Goal: Complete application form: Complete application form

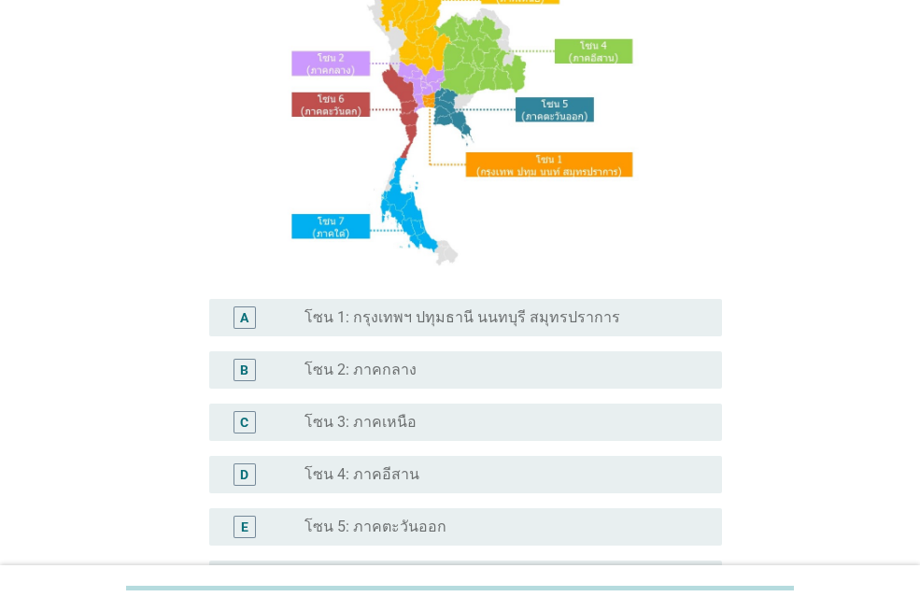
scroll to position [187, 0]
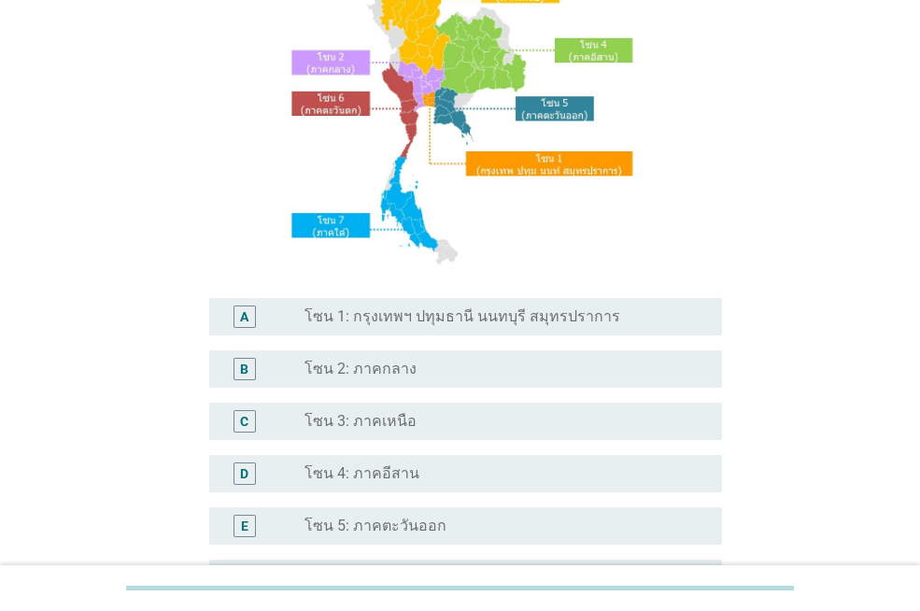
click at [523, 316] on label "โซน 1: กรุงเทพฯ ปทุมธานี นนทบุรี สมุทรปราการ" at bounding box center [462, 316] width 316 height 19
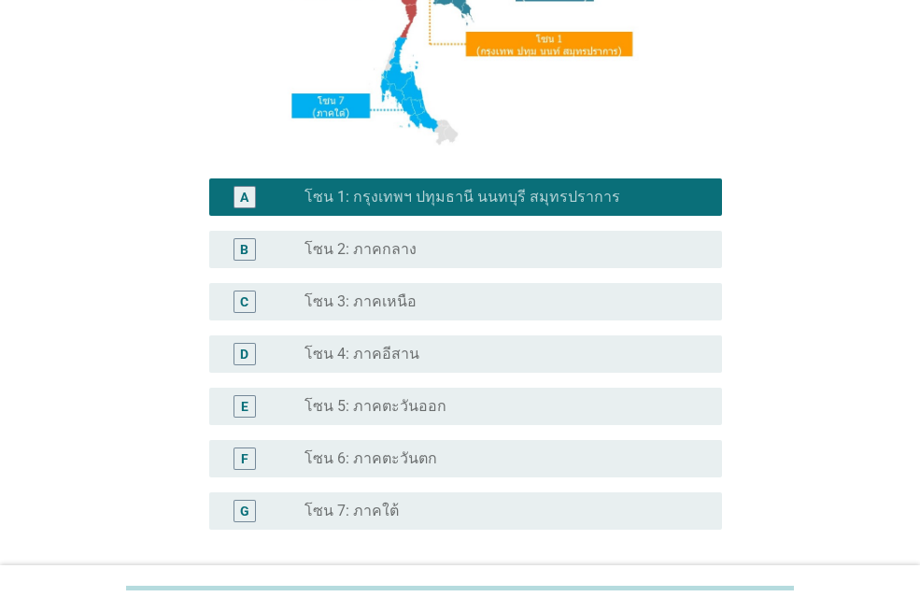
scroll to position [466, 0]
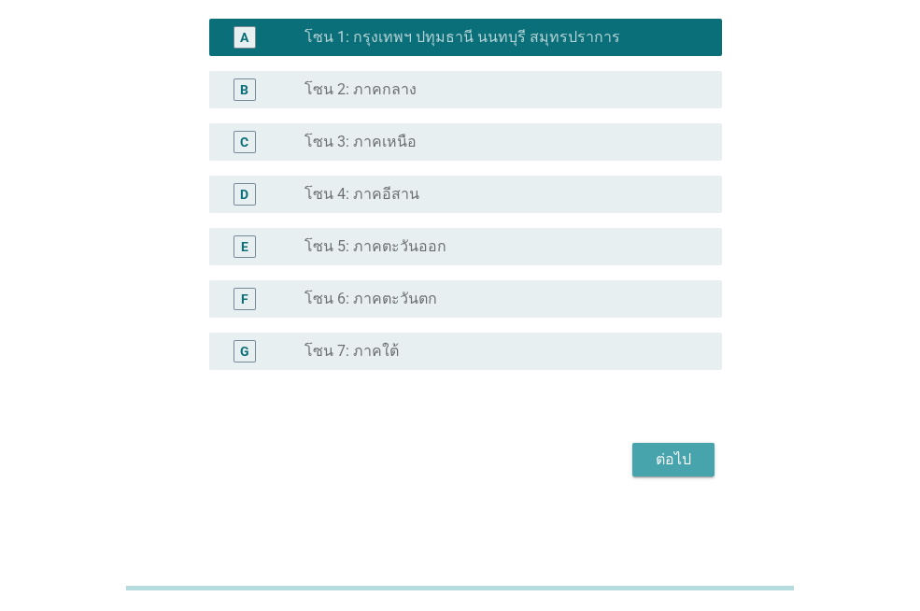
click at [645, 461] on button "ต่อไป" at bounding box center [673, 460] width 82 height 34
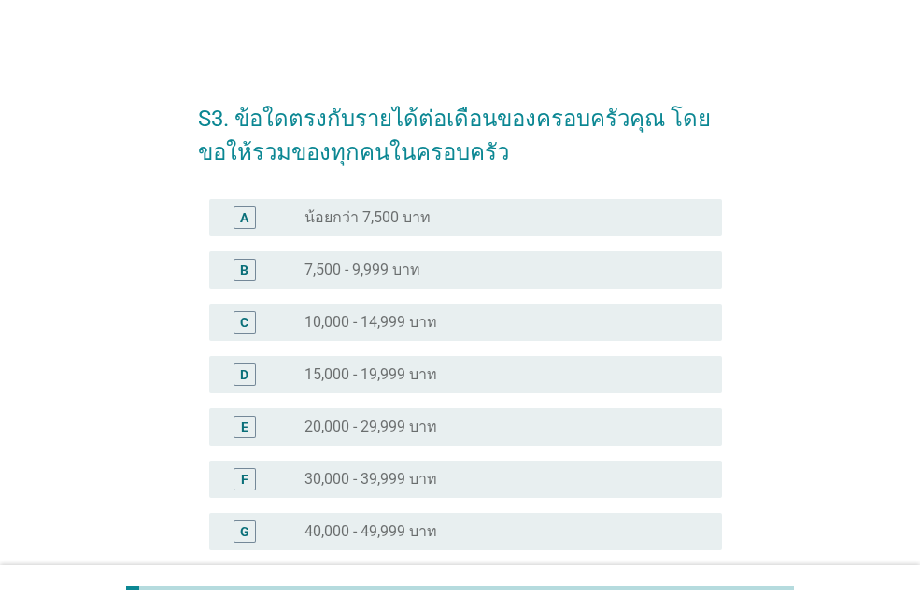
scroll to position [93, 0]
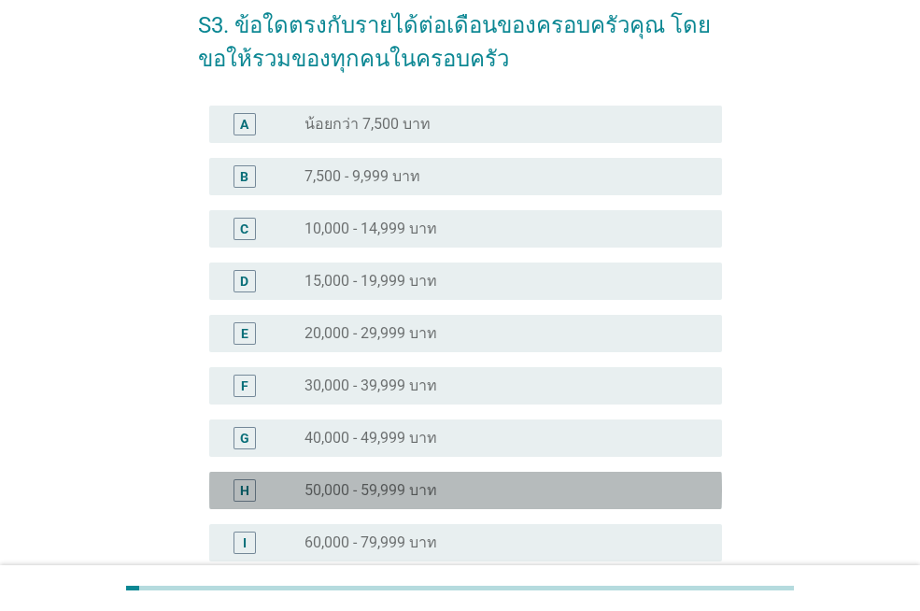
click at [416, 487] on label "50,000 - 59,999 บาท" at bounding box center [370, 490] width 133 height 19
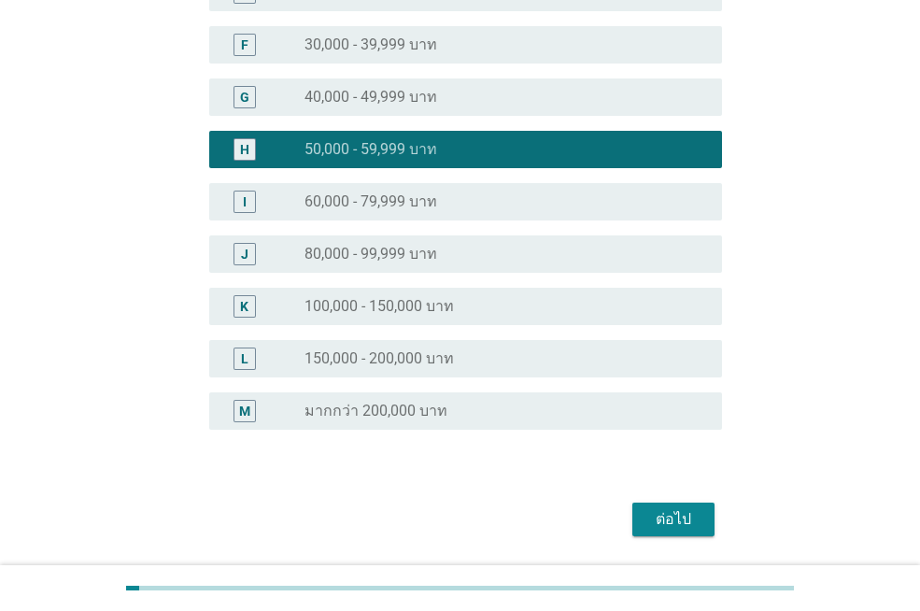
scroll to position [467, 0]
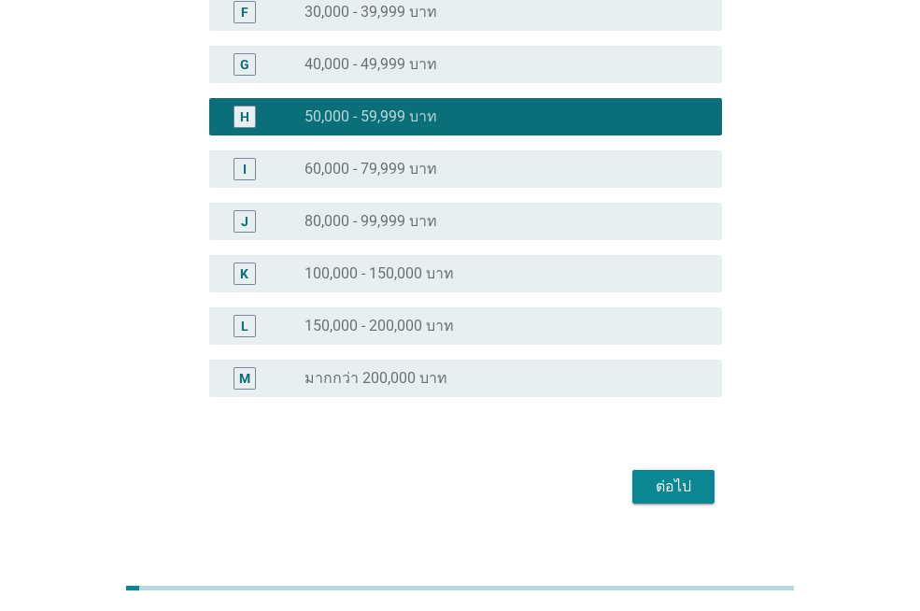
click at [665, 492] on div "ต่อไป" at bounding box center [673, 486] width 52 height 22
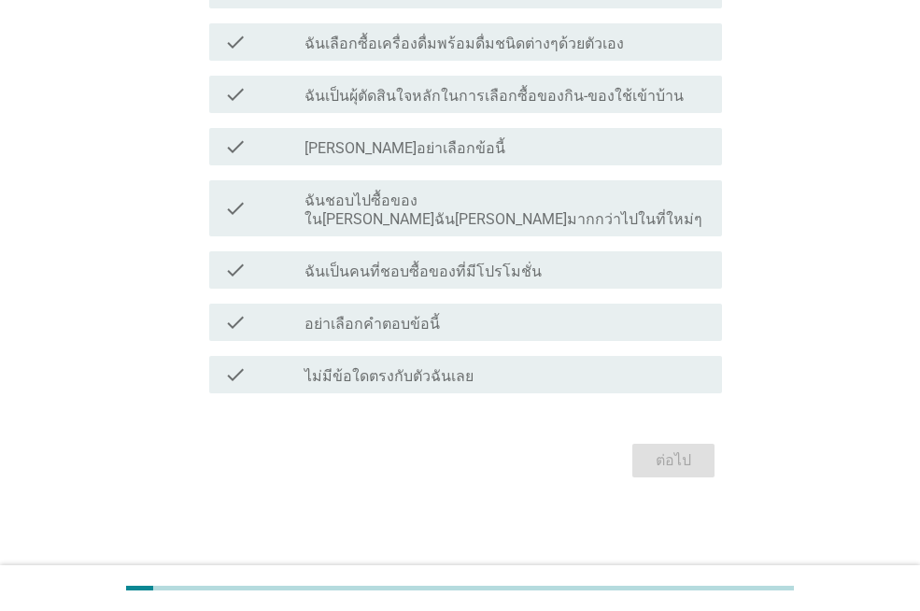
scroll to position [0, 0]
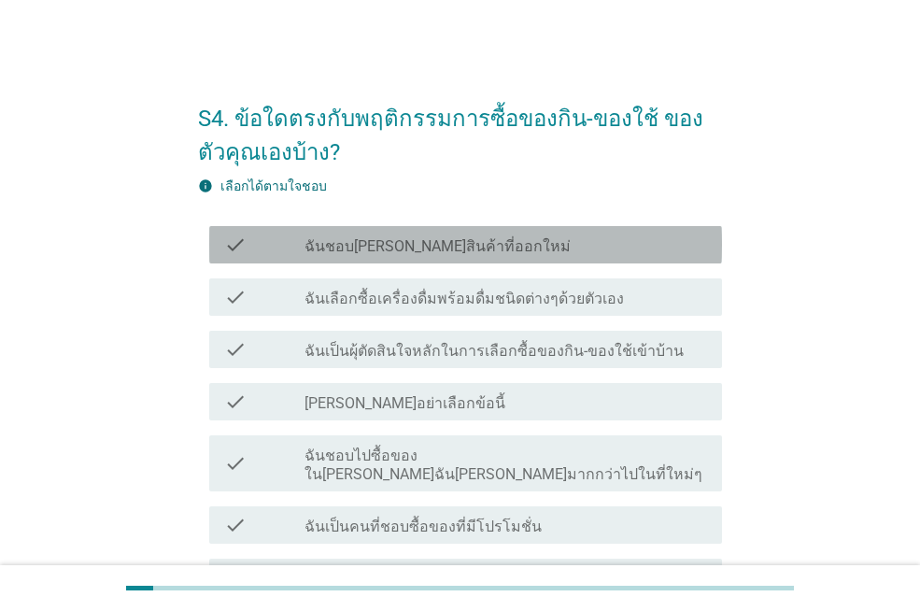
click at [435, 258] on div "check check_box_outline_blank ฉันชอบ[PERSON_NAME]สินค้าที่ออกใหม่" at bounding box center [465, 244] width 513 height 37
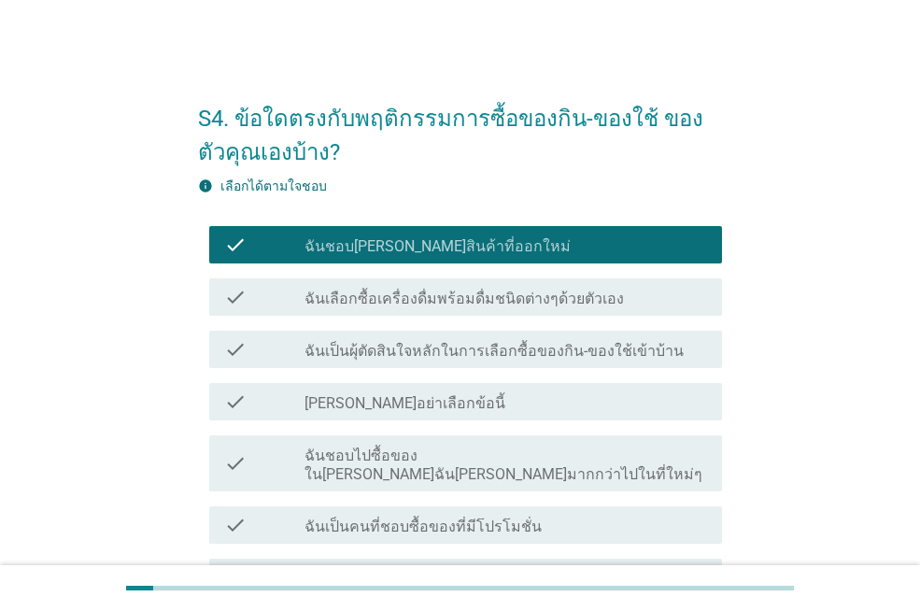
click at [442, 298] on label "ฉันเลือกซื้อเครื่องดื่มพร้อมดื่มชนิดต่างๆด้วยตัวเอง" at bounding box center [463, 298] width 319 height 19
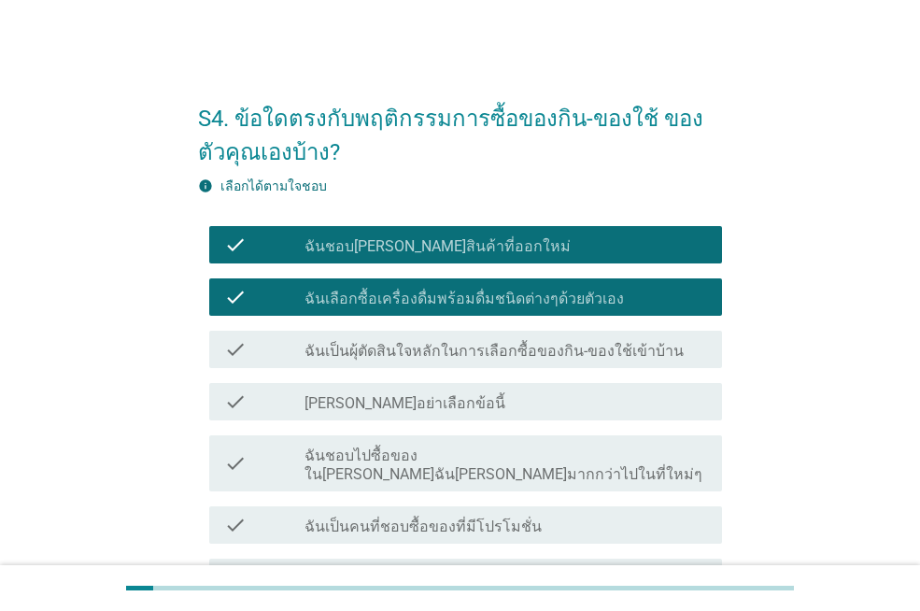
click at [439, 349] on label "ฉันเป็นผุ้ตัดสินใจหลักในการเลือกซื้อของกิน-ของใช้เข้าบ้าน" at bounding box center [493, 351] width 379 height 19
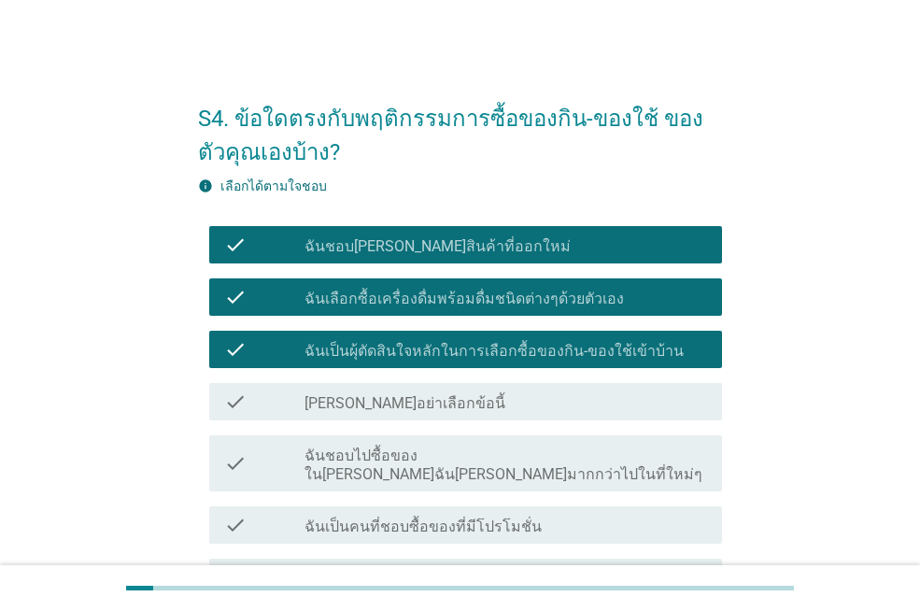
scroll to position [93, 0]
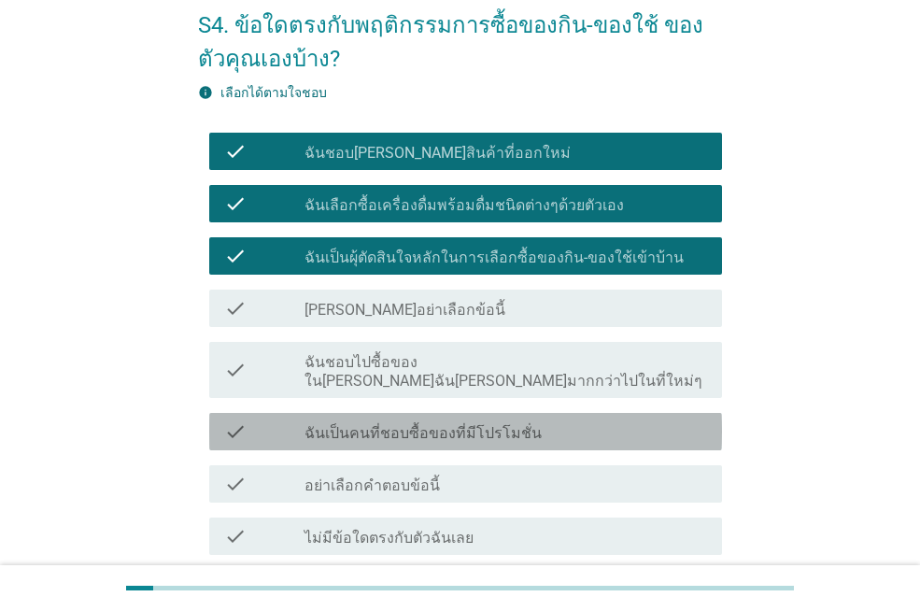
click at [427, 424] on label "ฉันเป็นคนที่ชอบซื้อของที่มีโปรโมชั่น" at bounding box center [422, 433] width 237 height 19
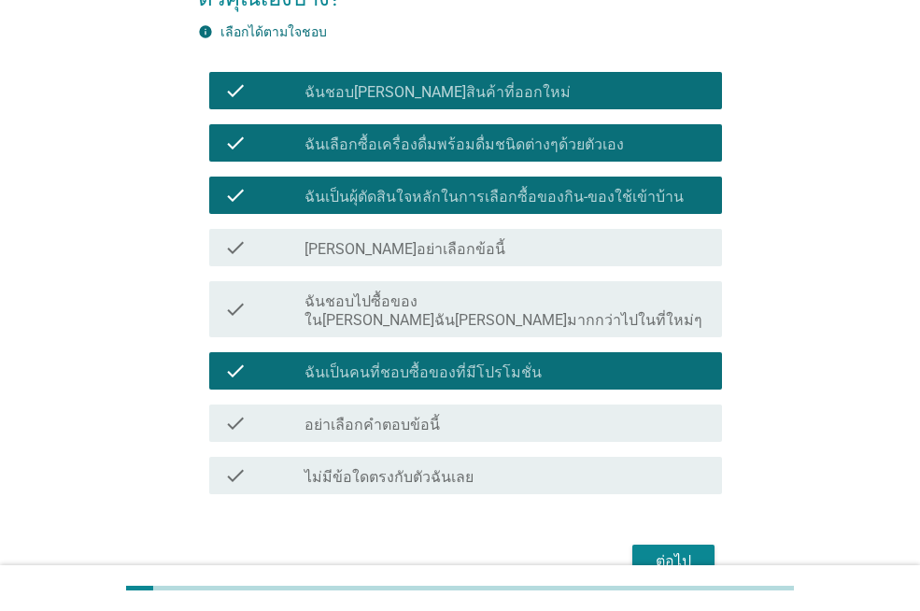
scroll to position [187, 0]
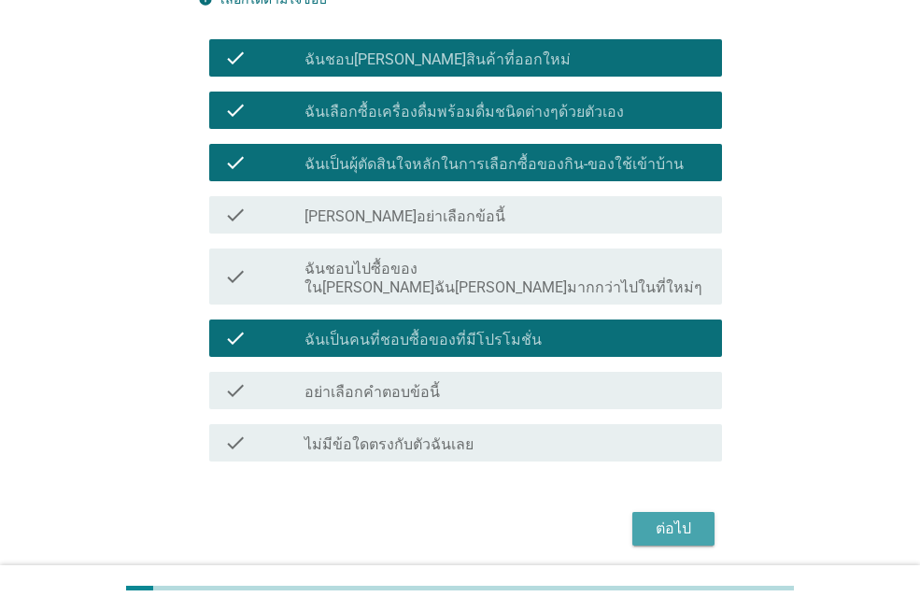
click at [674, 517] on div "ต่อไป" at bounding box center [673, 528] width 52 height 22
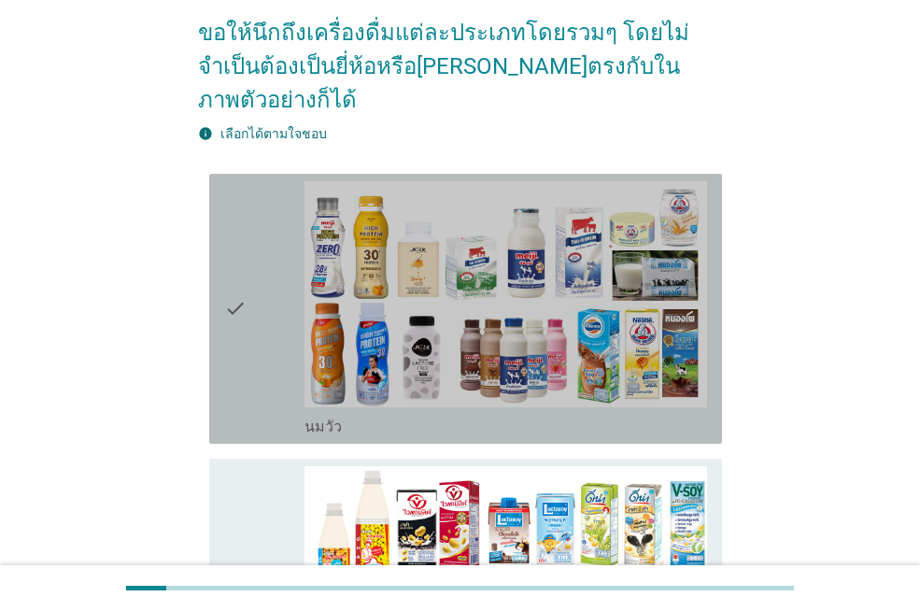
click at [229, 279] on icon "check" at bounding box center [235, 308] width 22 height 255
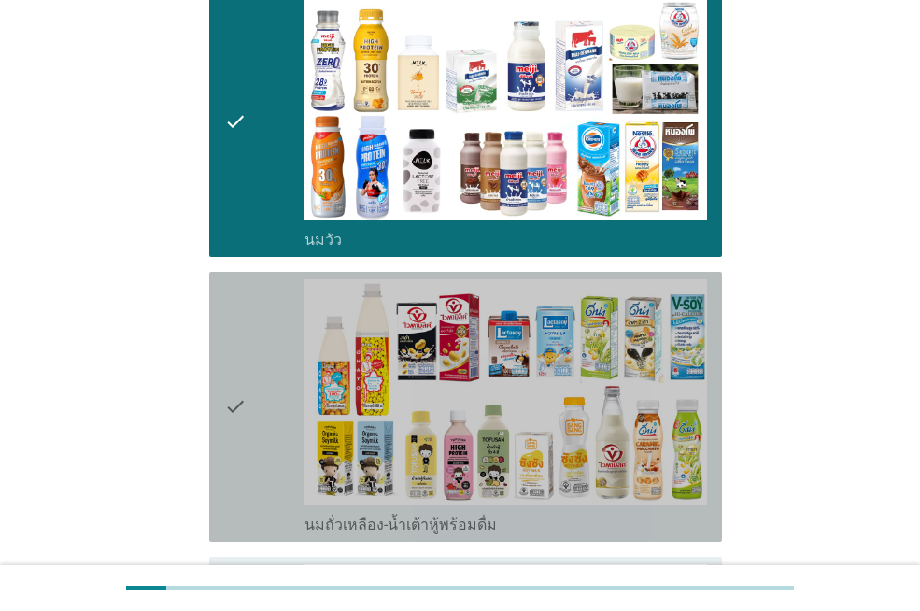
click at [232, 366] on icon "check" at bounding box center [235, 406] width 22 height 255
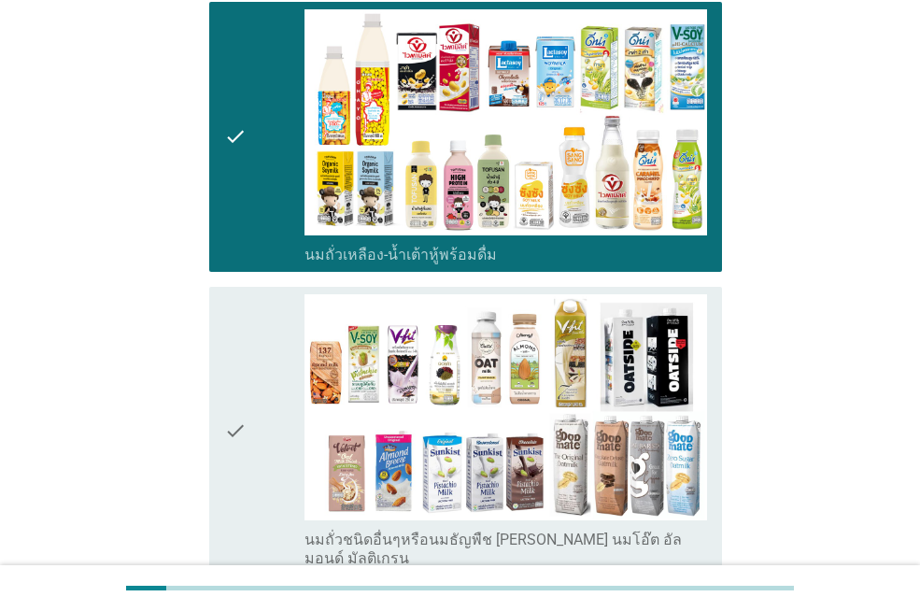
scroll to position [654, 0]
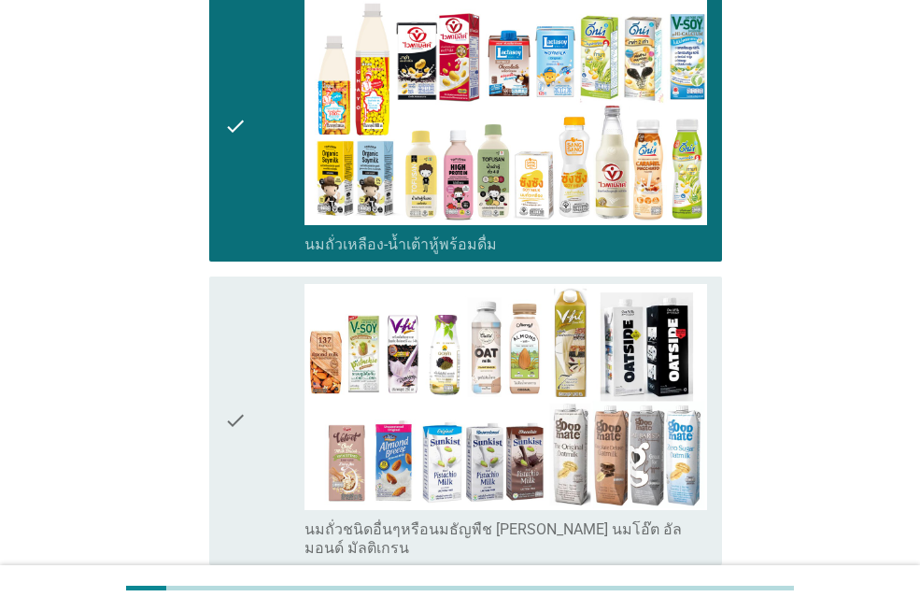
click at [229, 372] on icon "check" at bounding box center [235, 421] width 22 height 274
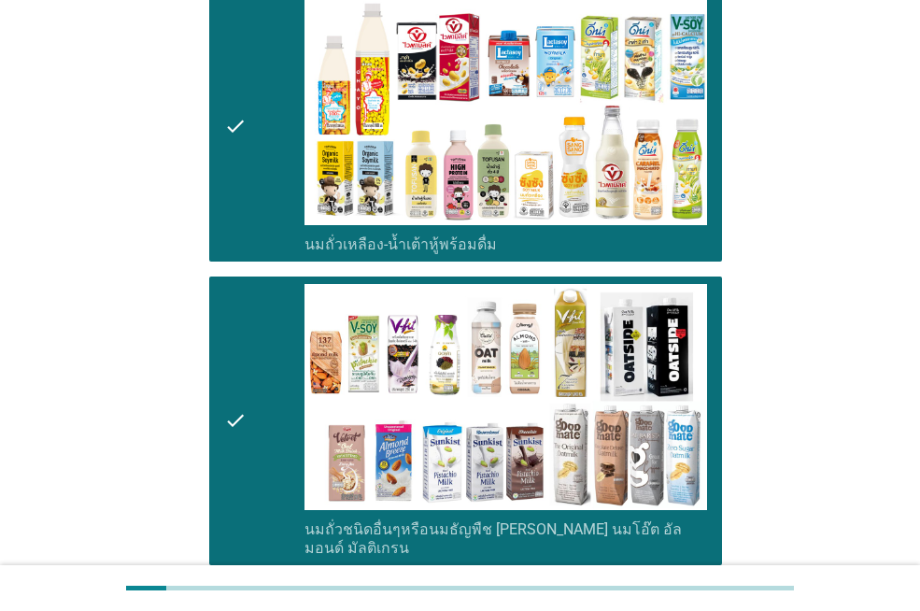
scroll to position [934, 0]
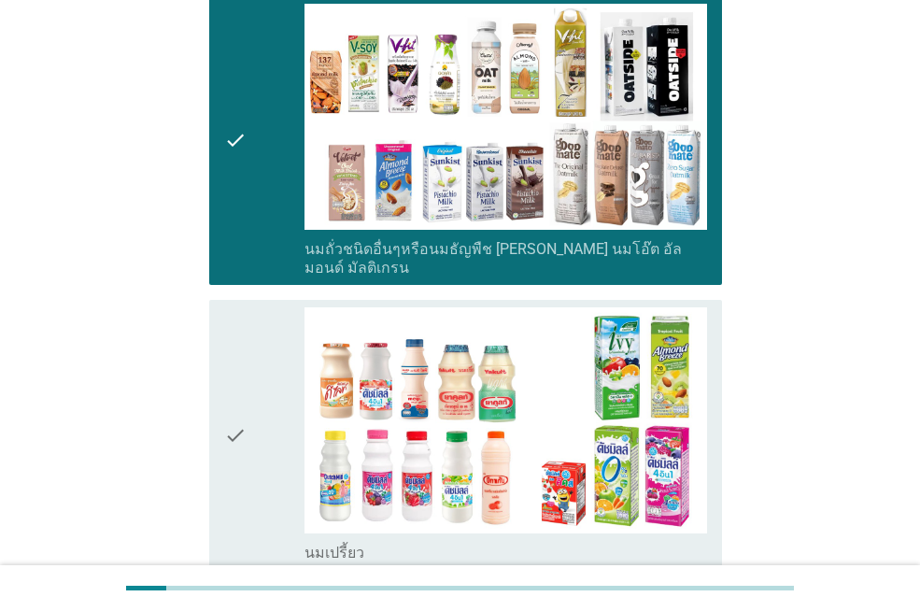
click at [230, 378] on icon "check" at bounding box center [235, 434] width 22 height 255
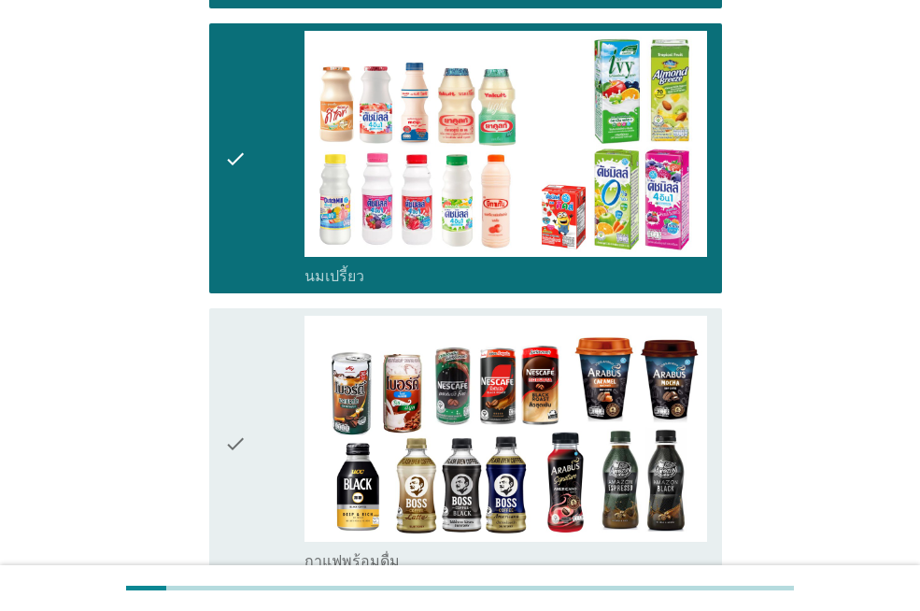
scroll to position [1214, 0]
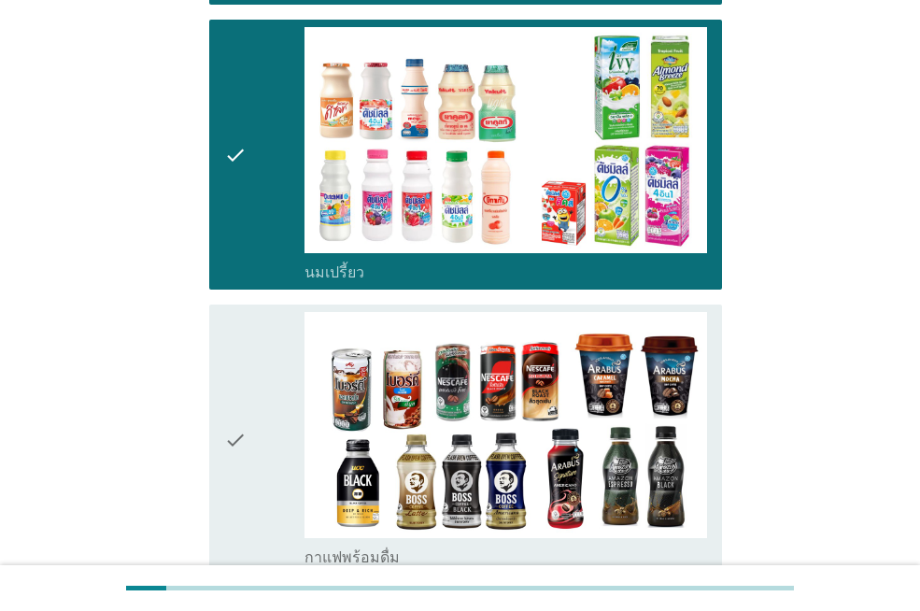
click at [233, 388] on icon "check" at bounding box center [235, 439] width 22 height 255
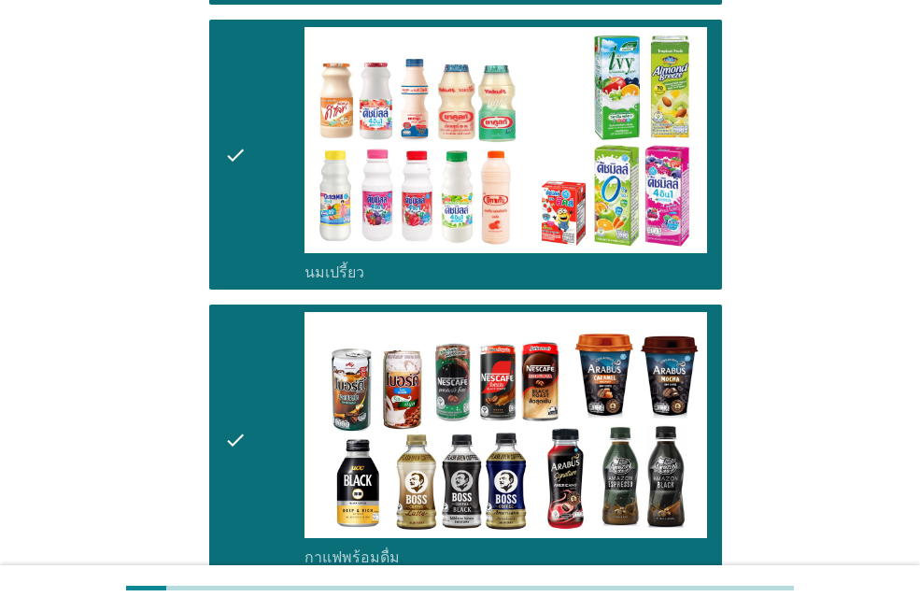
scroll to position [1588, 0]
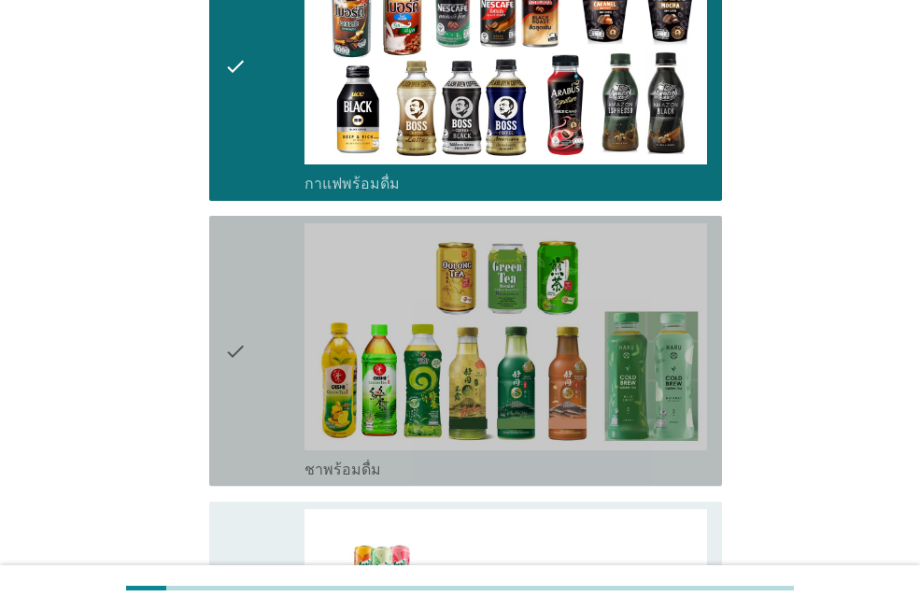
click at [227, 295] on icon "check" at bounding box center [235, 350] width 22 height 255
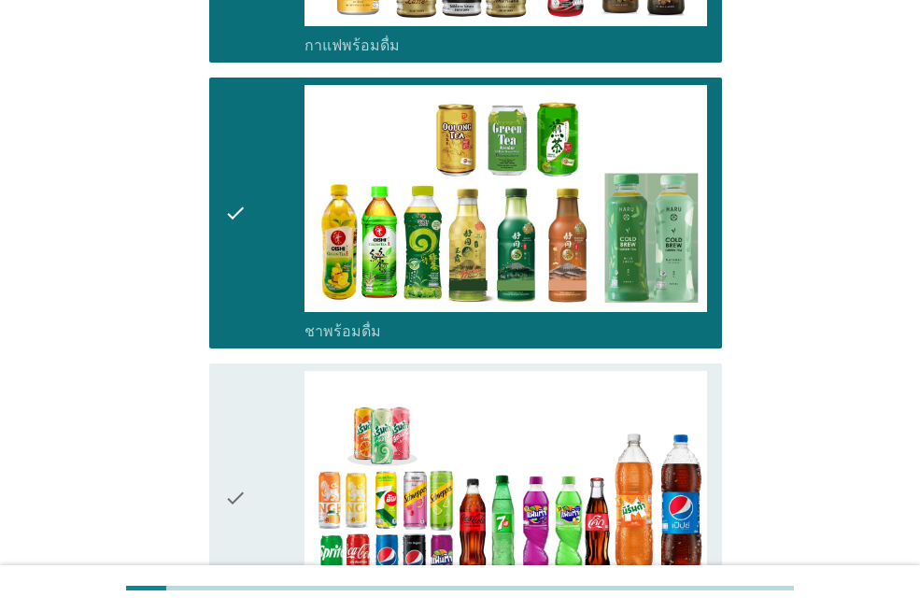
scroll to position [1961, 0]
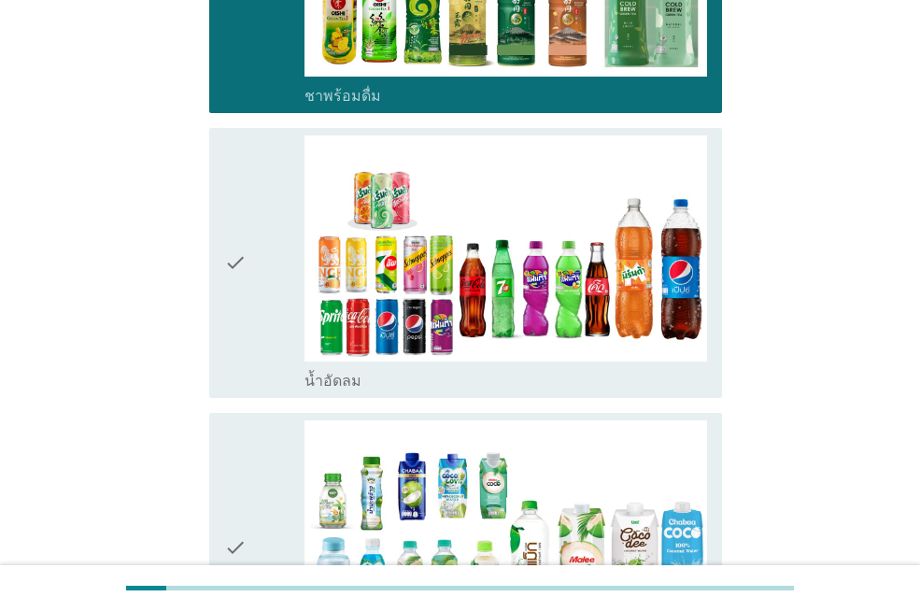
click at [231, 205] on icon "check" at bounding box center [235, 262] width 22 height 255
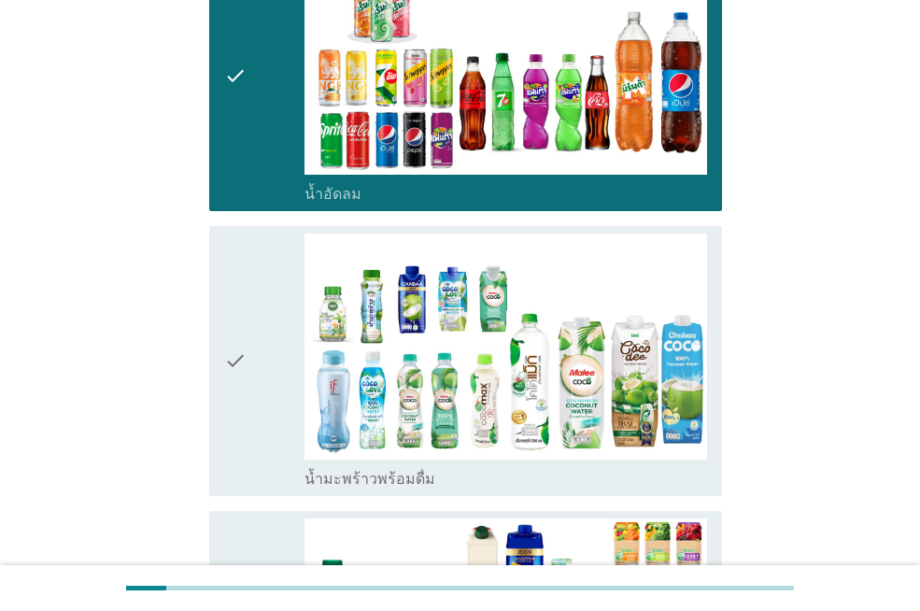
click at [220, 304] on div "check check_box_outline_blank น้ำมะพร้าวพร้อมดื่ม" at bounding box center [465, 361] width 513 height 270
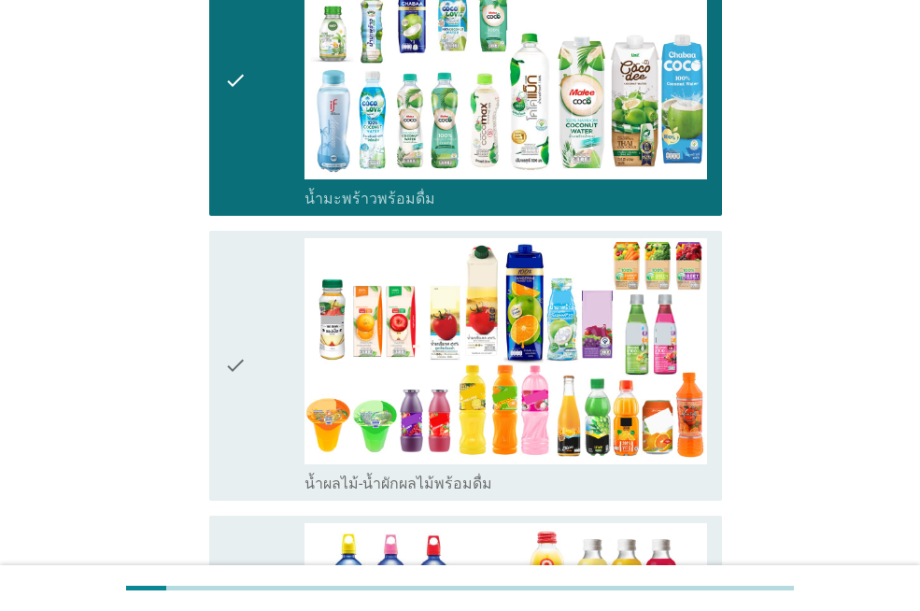
click at [221, 305] on div "check check_box_outline_blank น้ำผลไม้-น้ำผักผลไม้พร้อมดื่ม" at bounding box center [465, 366] width 513 height 270
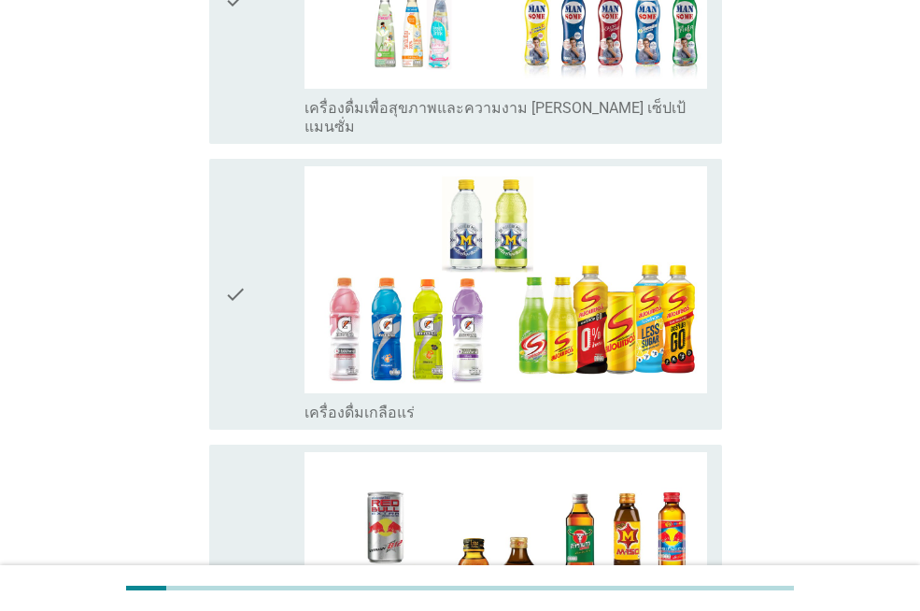
scroll to position [3549, 0]
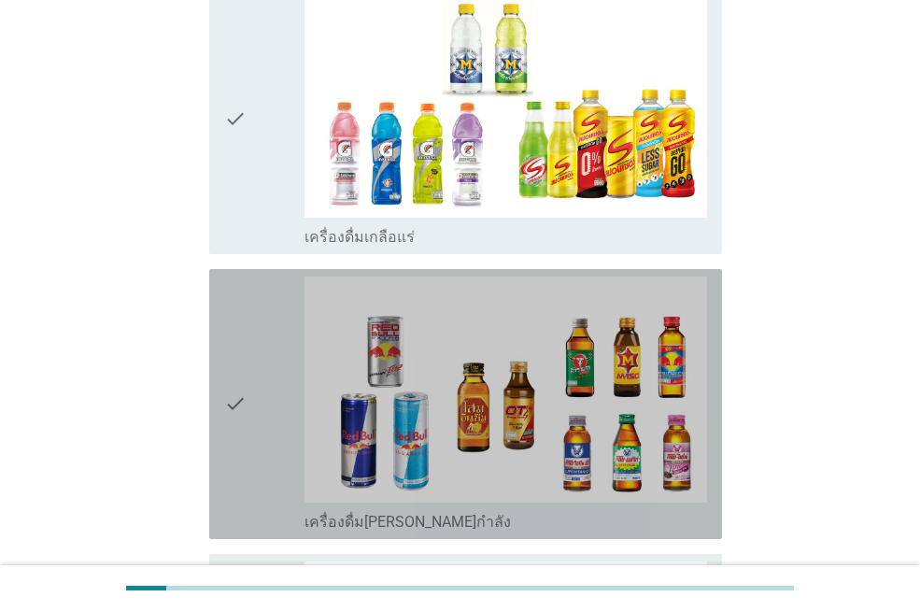
click at [233, 332] on icon "check" at bounding box center [235, 403] width 22 height 255
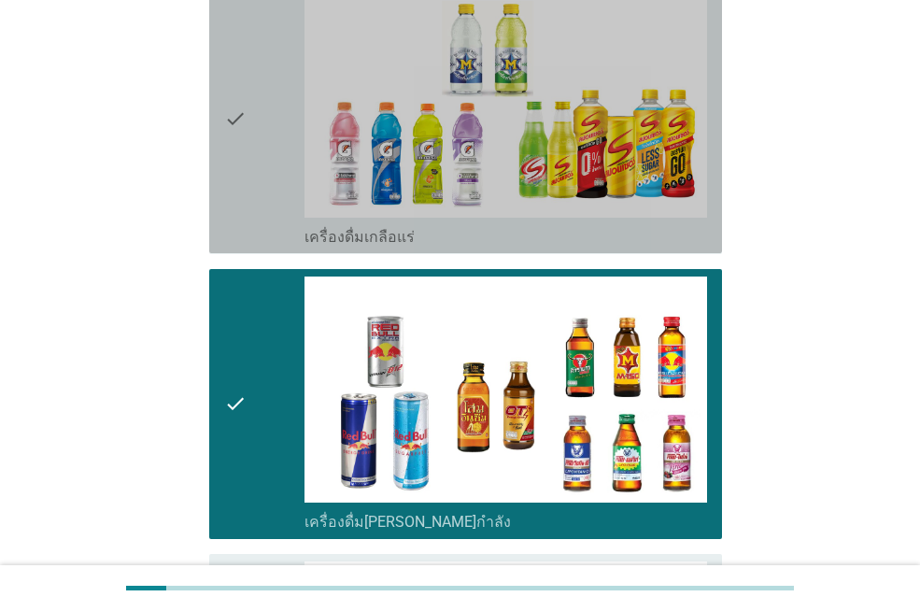
click at [235, 39] on icon "check" at bounding box center [235, 118] width 22 height 255
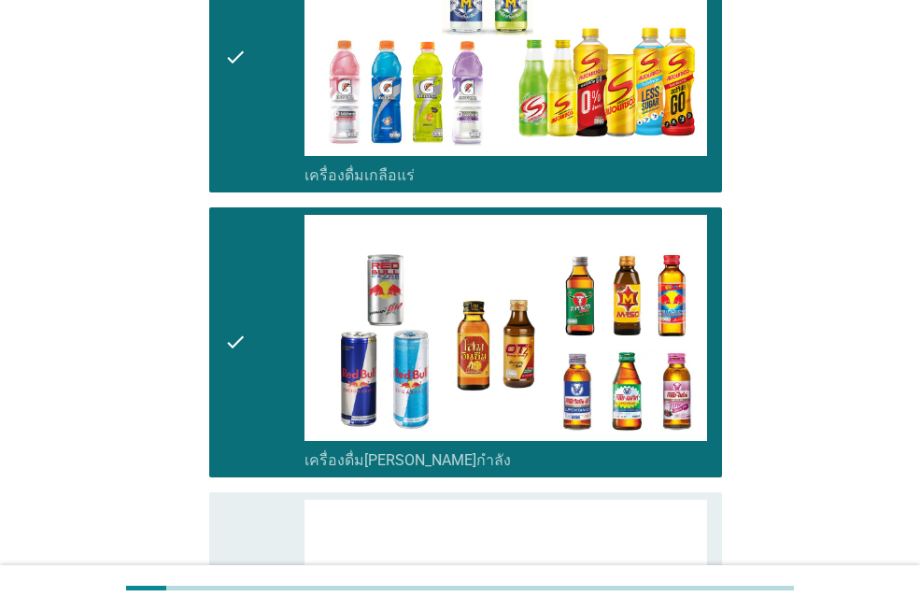
scroll to position [3922, 0]
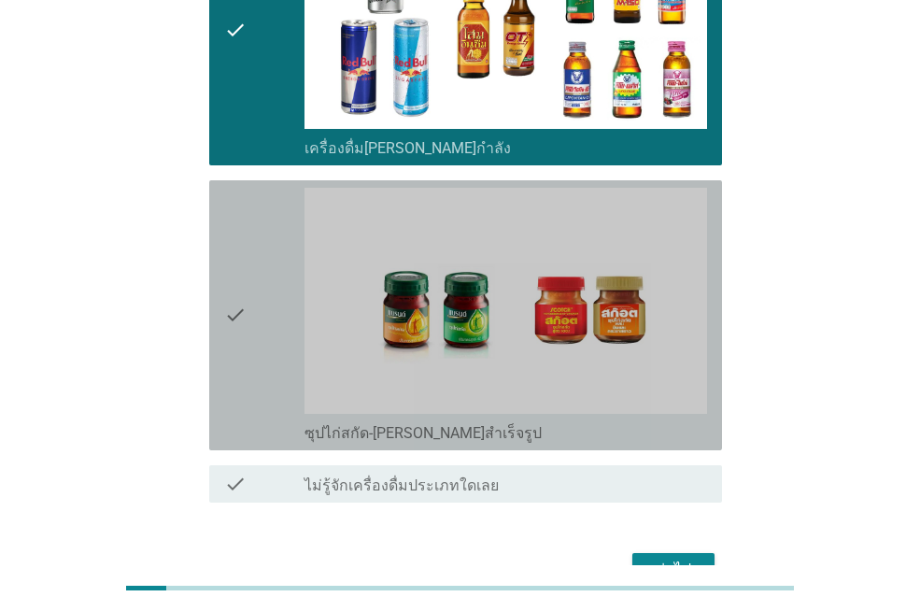
click at [233, 244] on icon "check" at bounding box center [235, 315] width 22 height 255
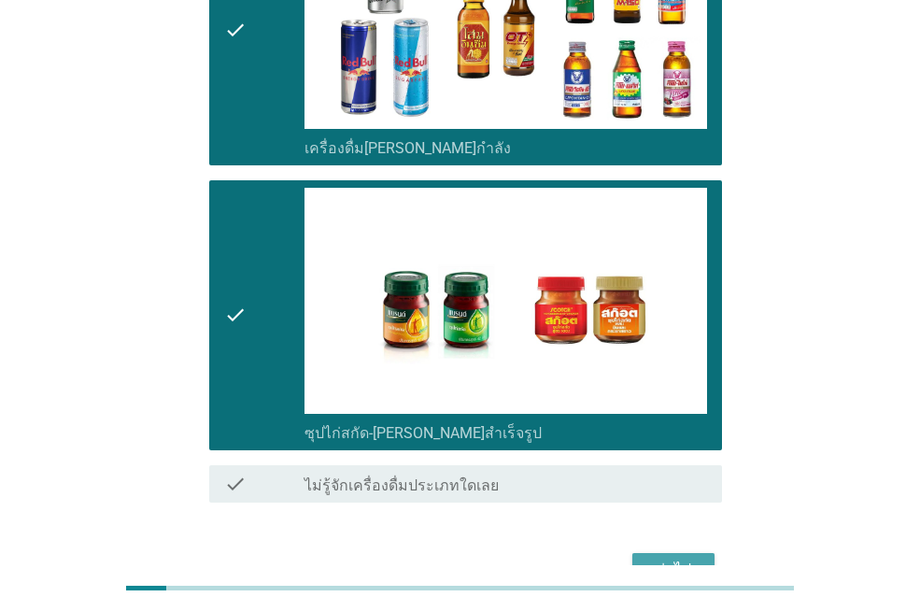
click at [688, 558] on div "ต่อไป" at bounding box center [673, 569] width 52 height 22
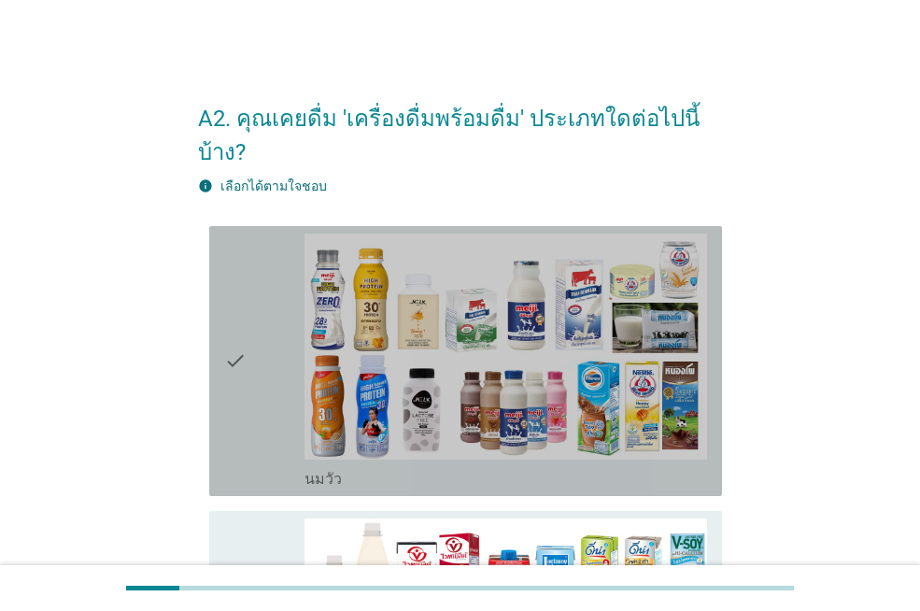
click at [224, 332] on icon "check" at bounding box center [235, 360] width 22 height 255
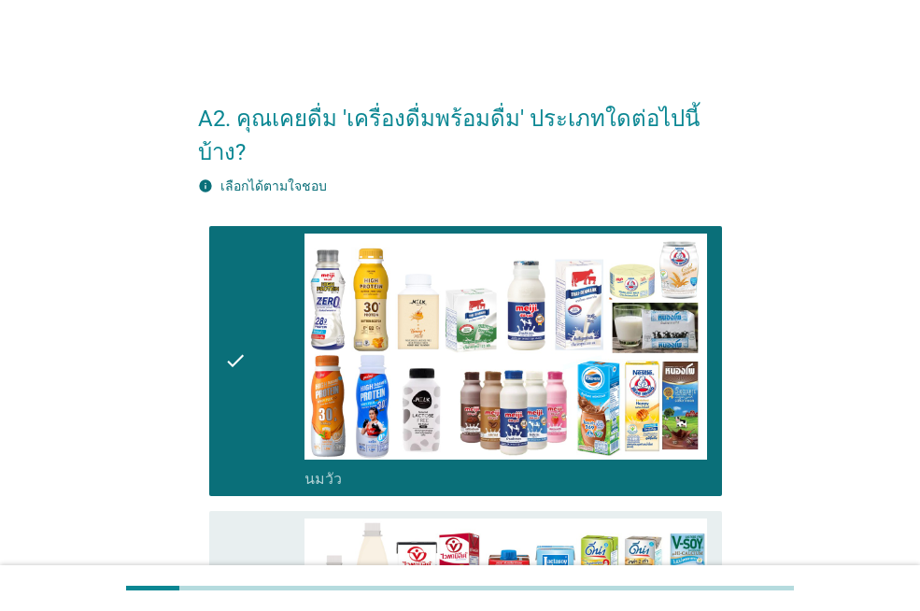
scroll to position [280, 0]
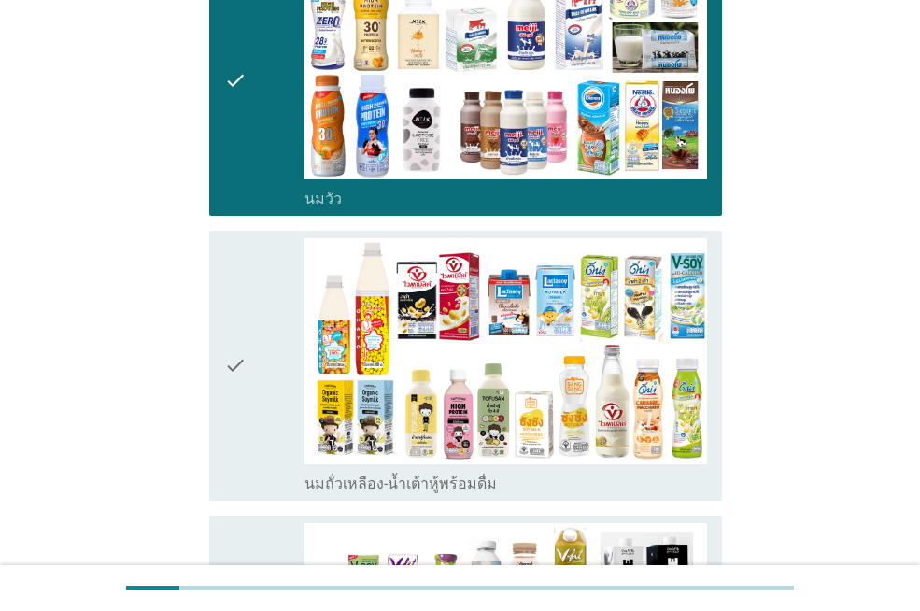
click at [219, 336] on div "check check_box_outline_blank นมถั่วเหลือง-น้ำเต้าหู้พร้อมดื่ม" at bounding box center [465, 366] width 513 height 270
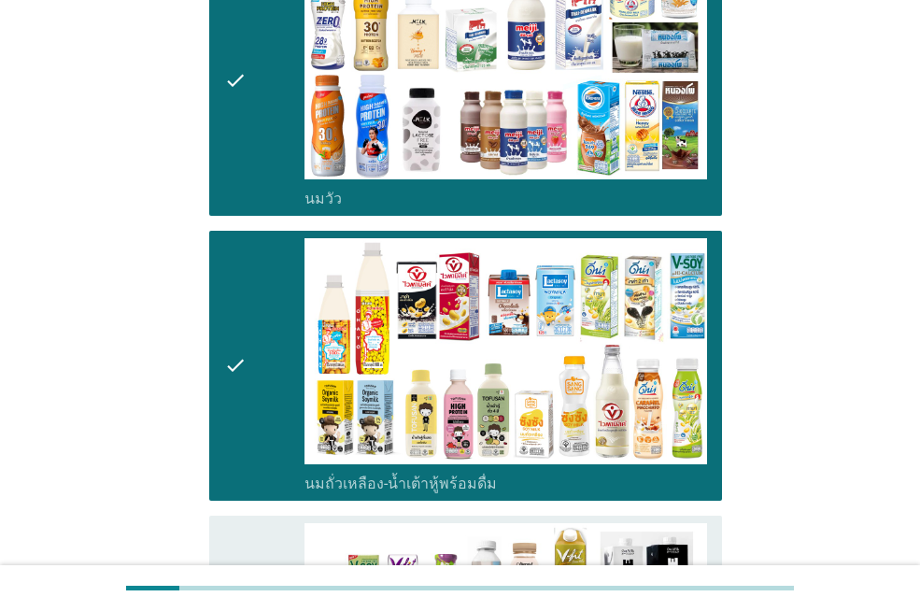
scroll to position [654, 0]
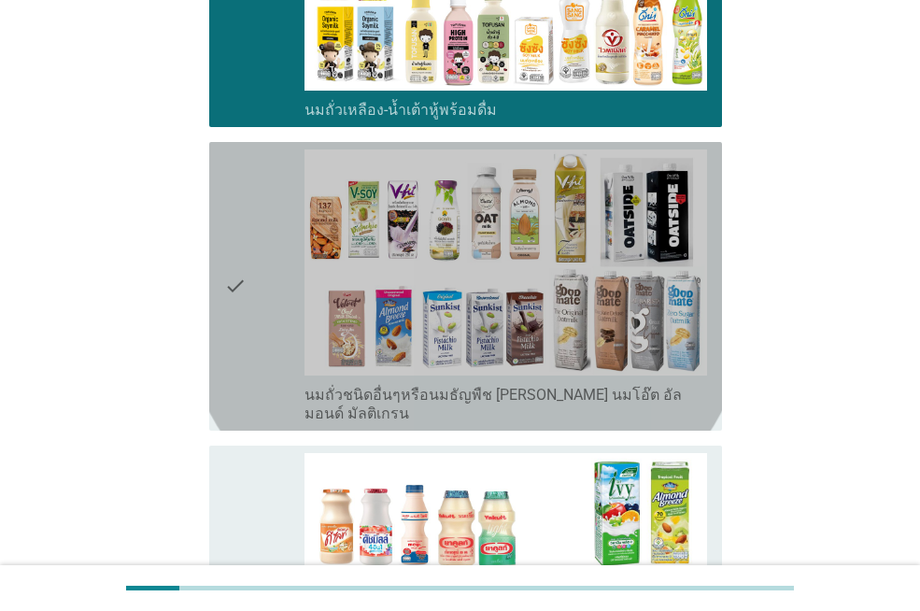
click at [229, 242] on icon "check" at bounding box center [235, 286] width 22 height 274
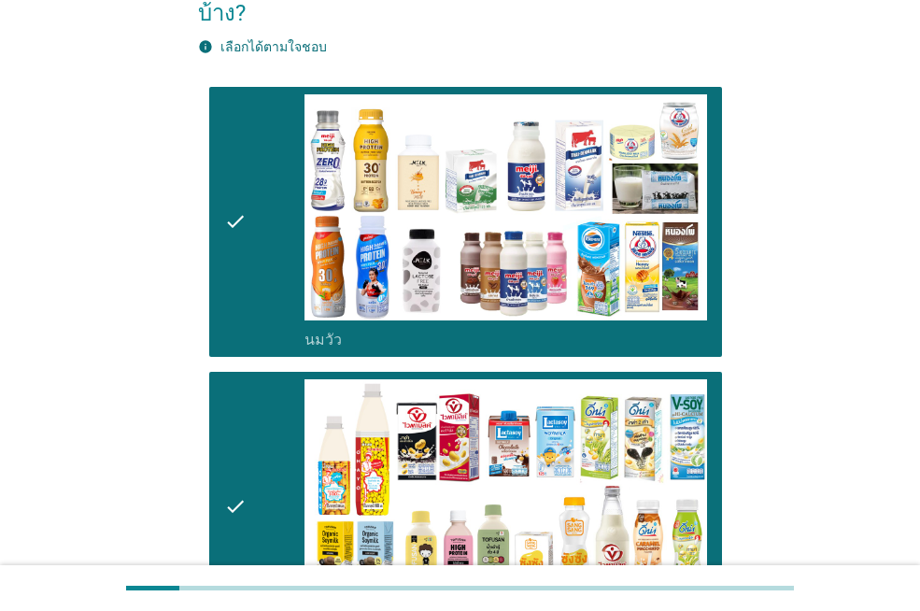
scroll to position [0, 0]
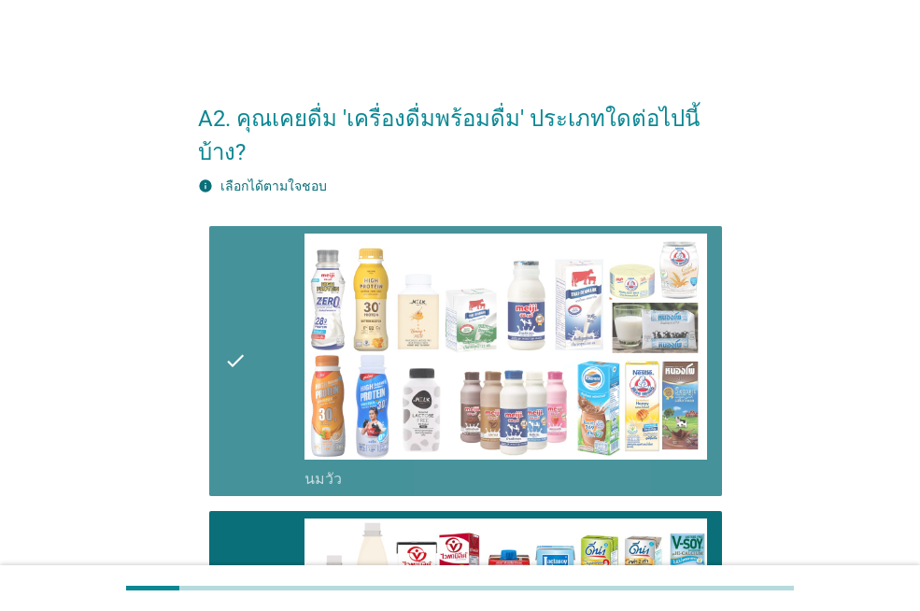
click at [233, 318] on icon "check" at bounding box center [235, 360] width 22 height 255
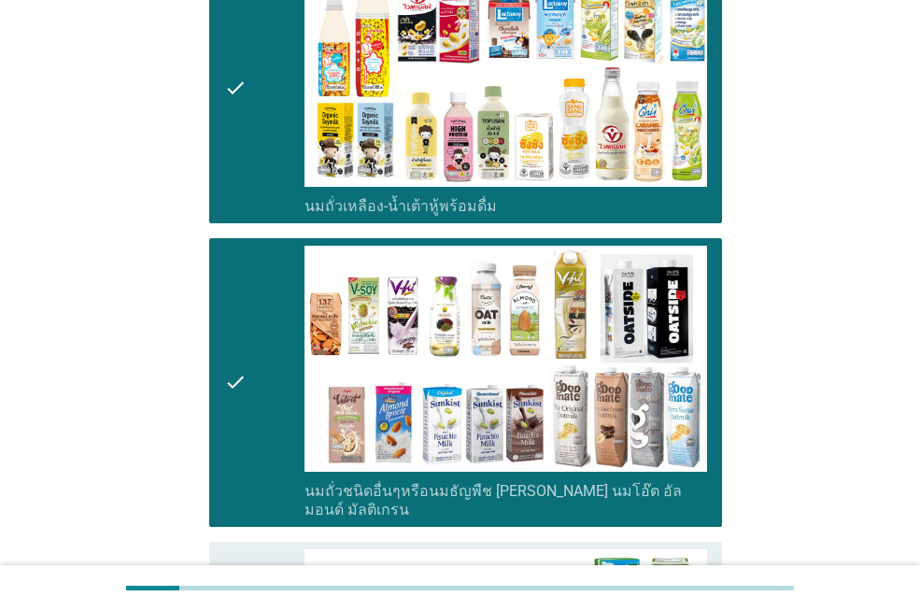
scroll to position [840, 0]
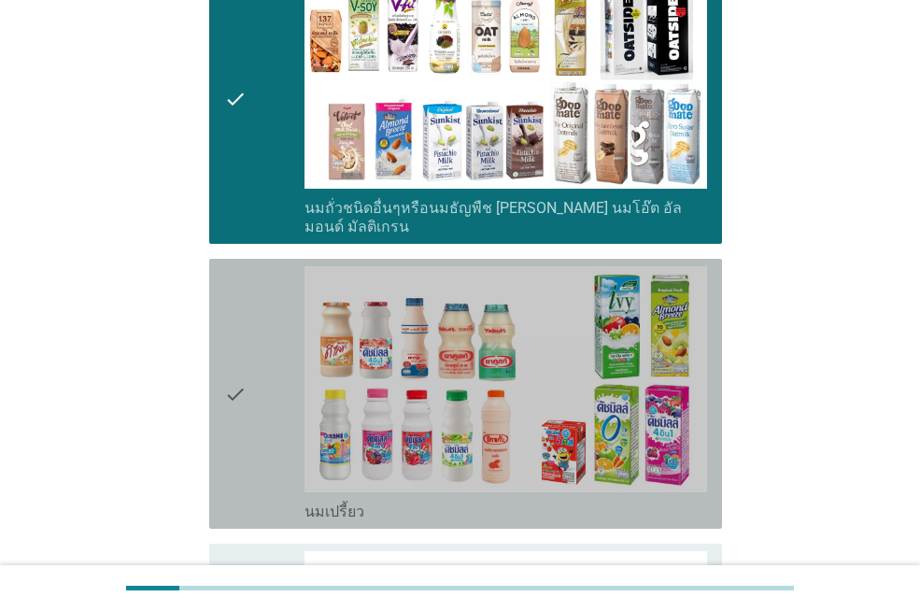
click at [237, 351] on icon "check" at bounding box center [235, 393] width 22 height 255
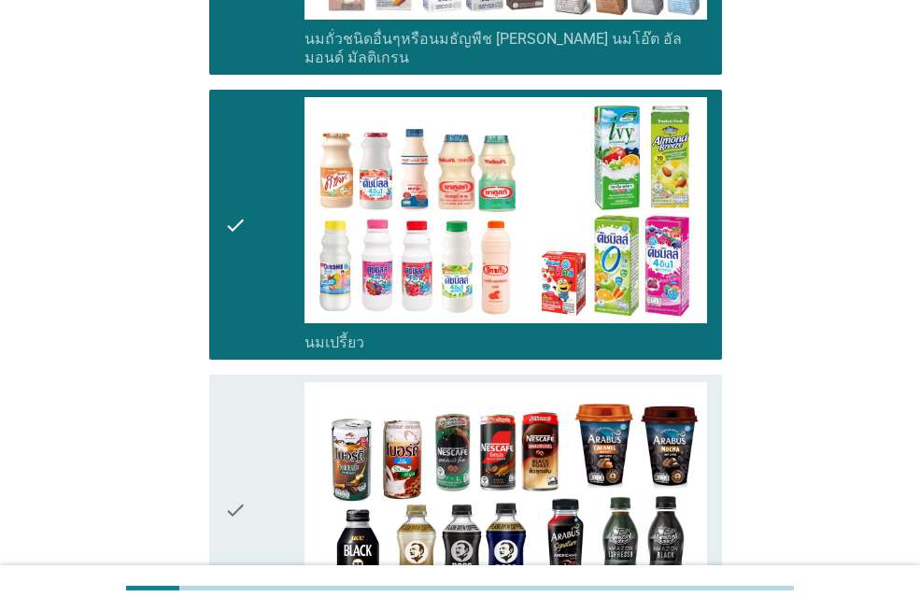
scroll to position [1214, 0]
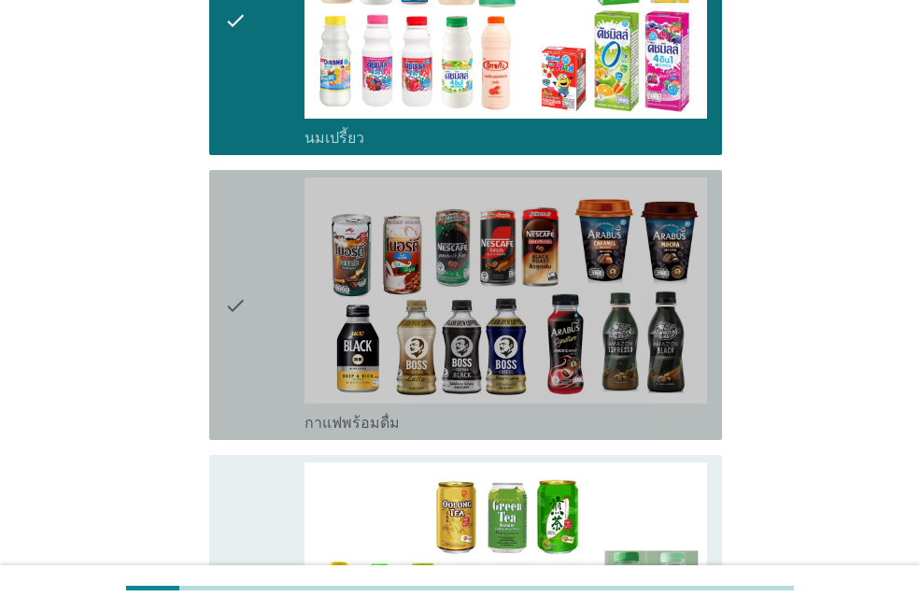
click at [227, 265] on icon "check" at bounding box center [235, 304] width 22 height 255
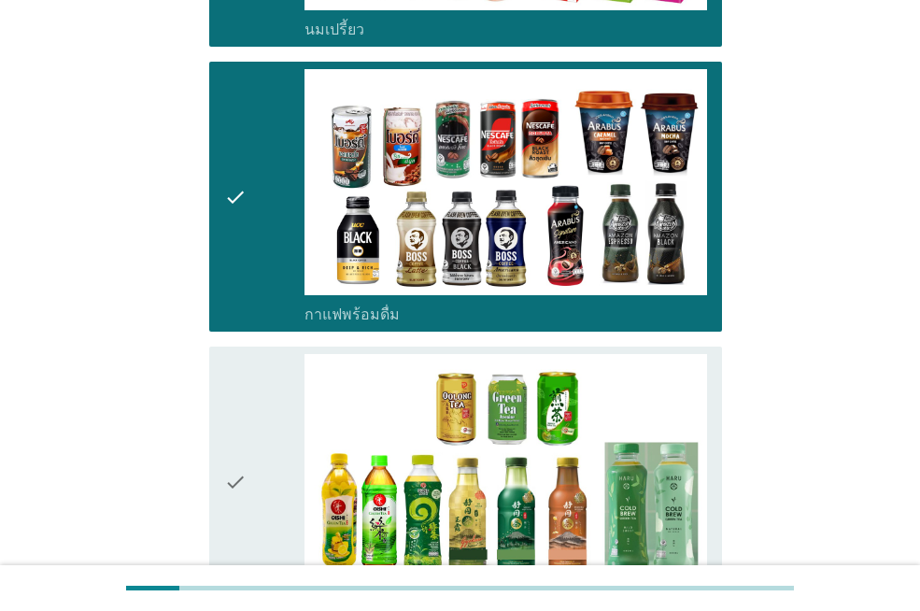
scroll to position [1494, 0]
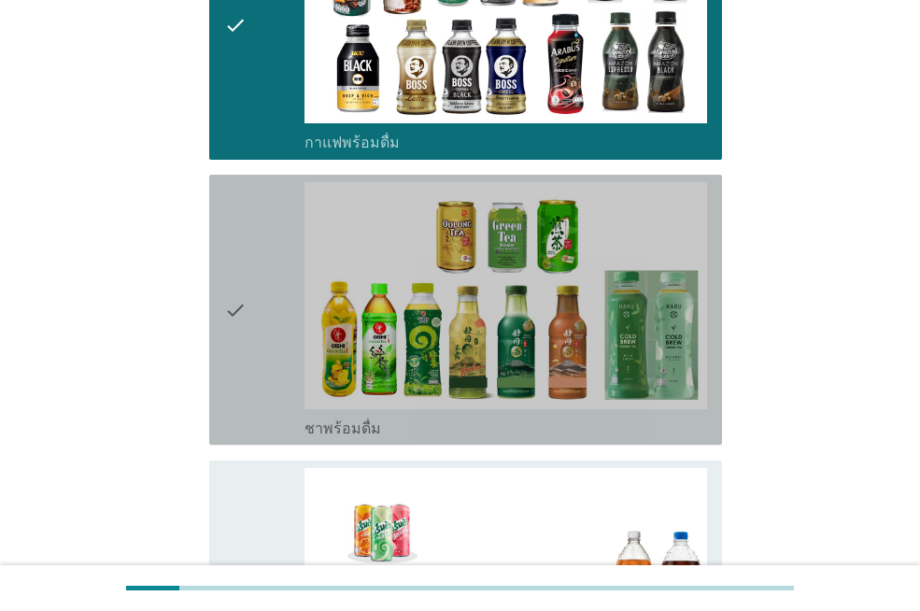
click at [226, 262] on icon "check" at bounding box center [235, 309] width 22 height 255
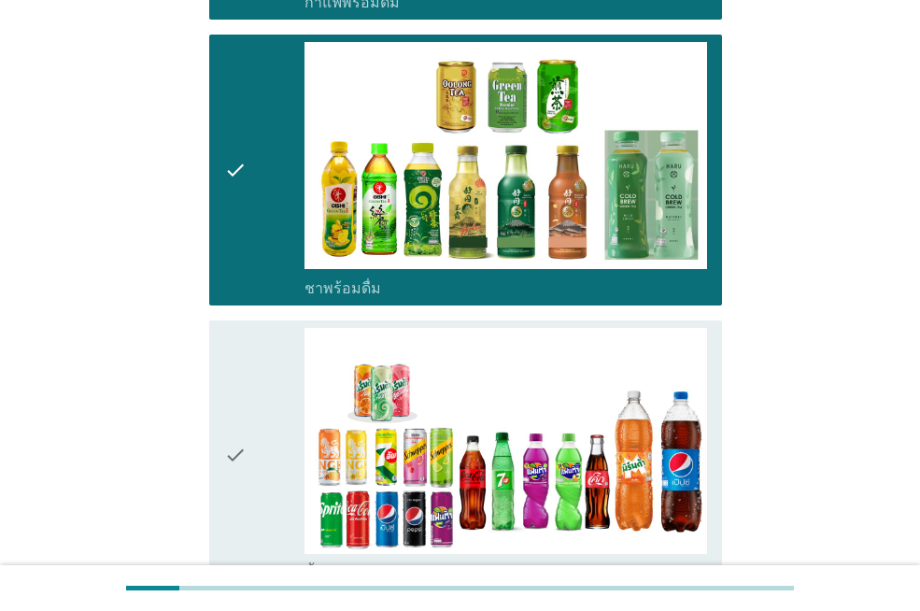
scroll to position [1774, 0]
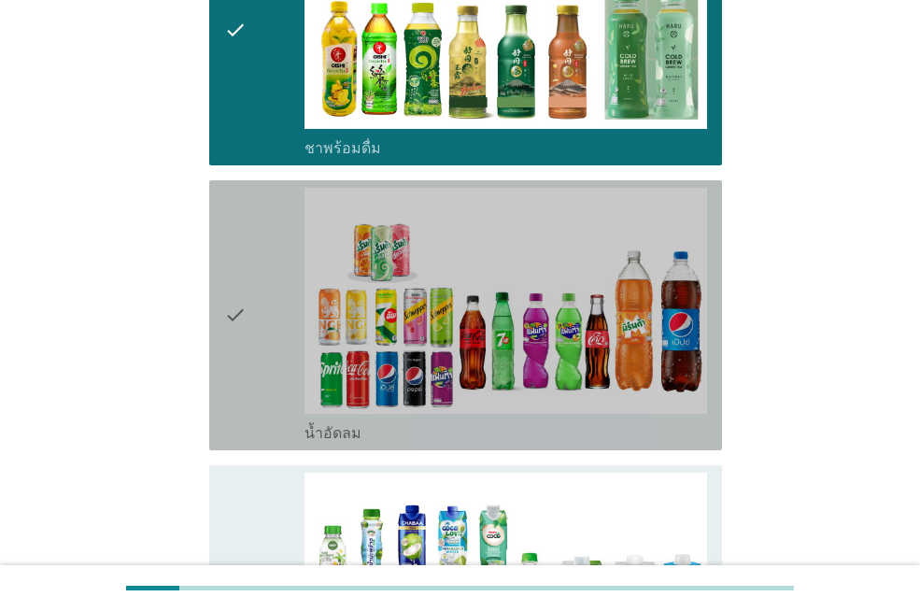
click at [230, 266] on icon "check" at bounding box center [235, 315] width 22 height 255
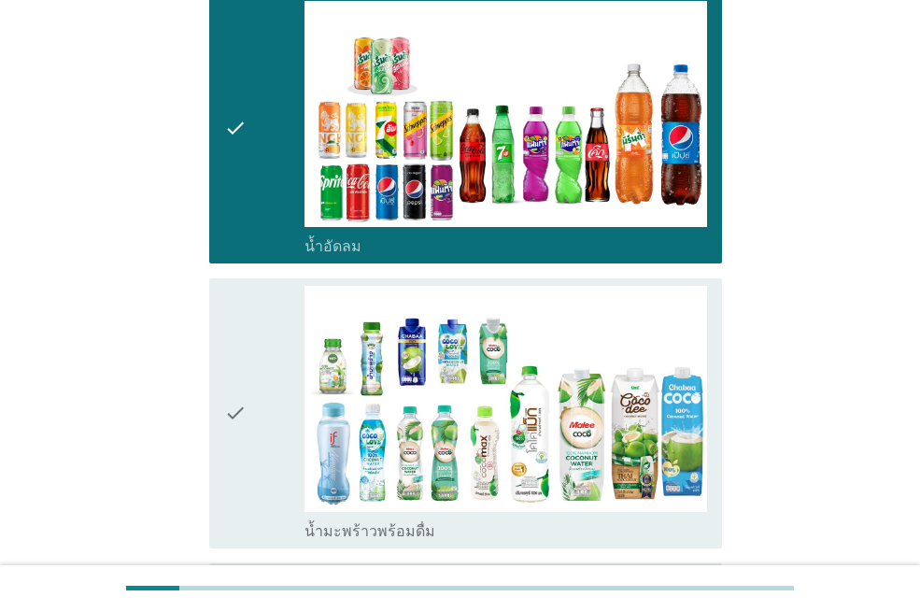
click at [227, 350] on icon "check" at bounding box center [235, 413] width 22 height 255
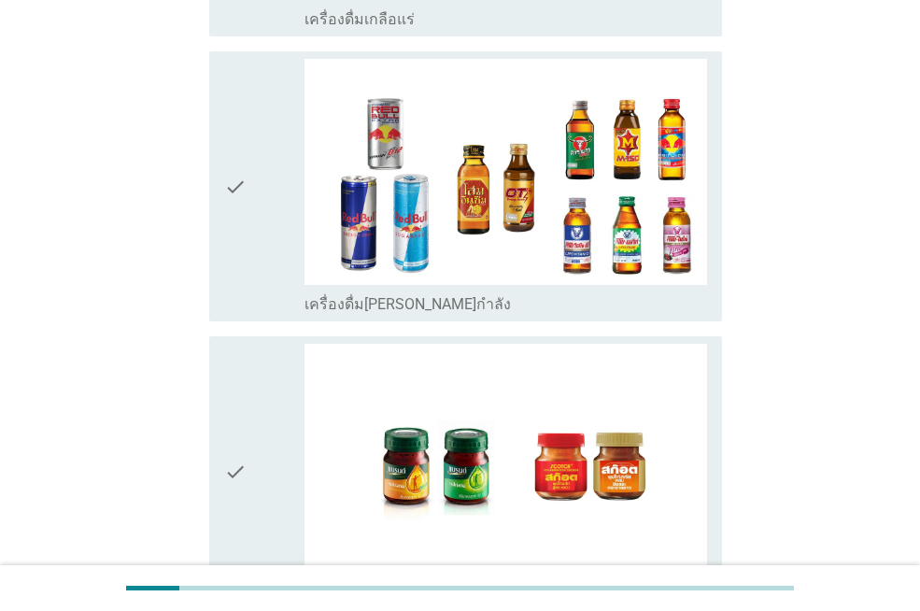
scroll to position [3175, 0]
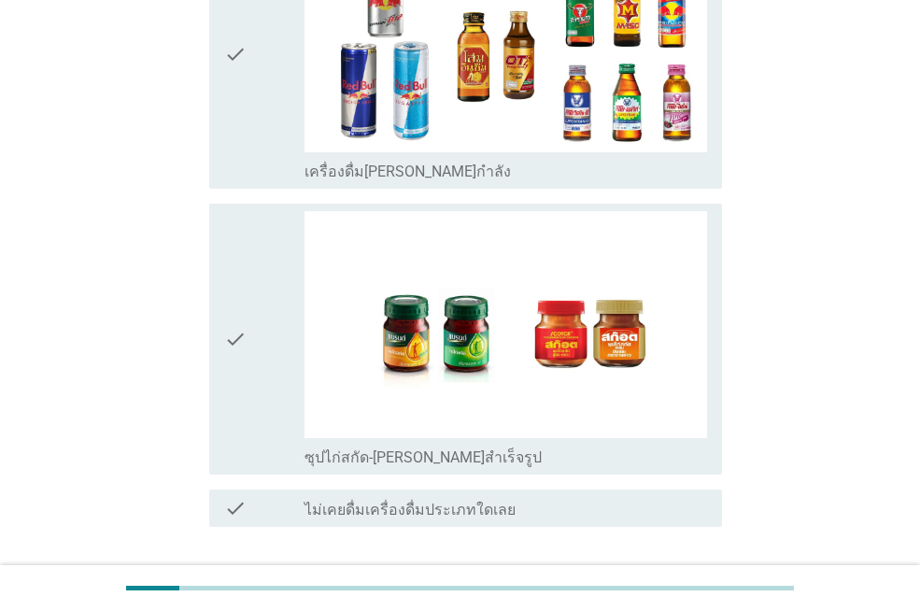
click at [231, 296] on icon "check" at bounding box center [235, 338] width 22 height 255
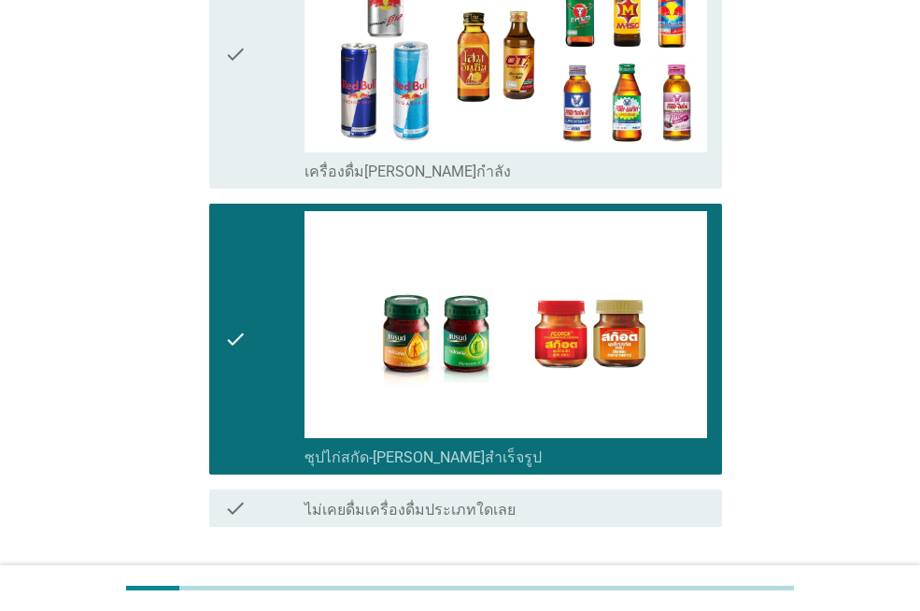
click at [651, 583] on div "ต่อไป" at bounding box center [673, 594] width 52 height 22
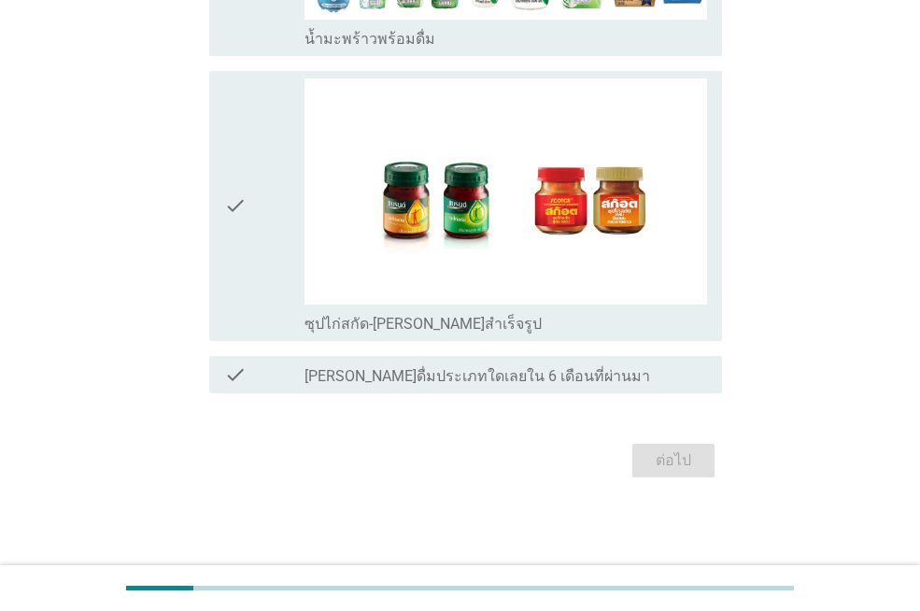
scroll to position [0, 0]
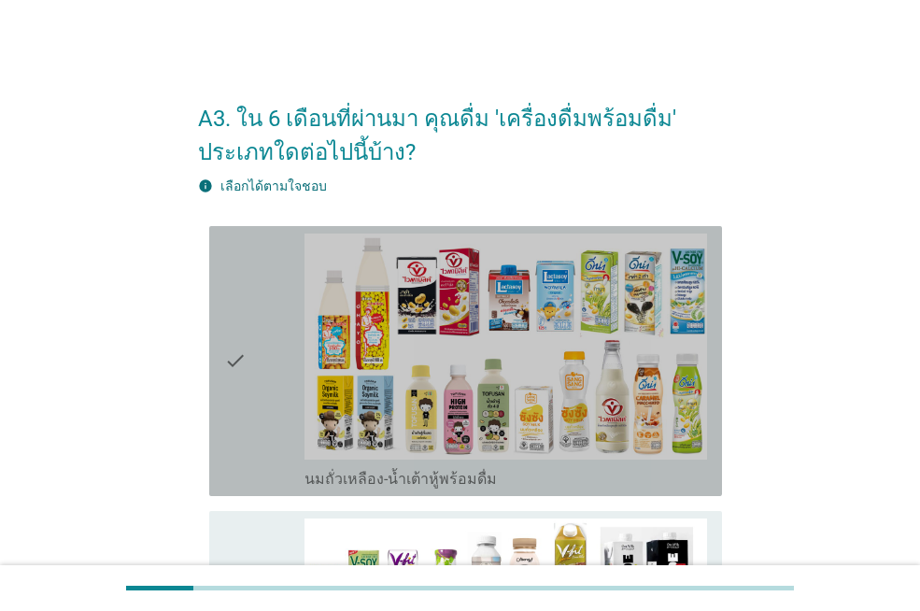
click at [252, 367] on div "check" at bounding box center [264, 360] width 80 height 255
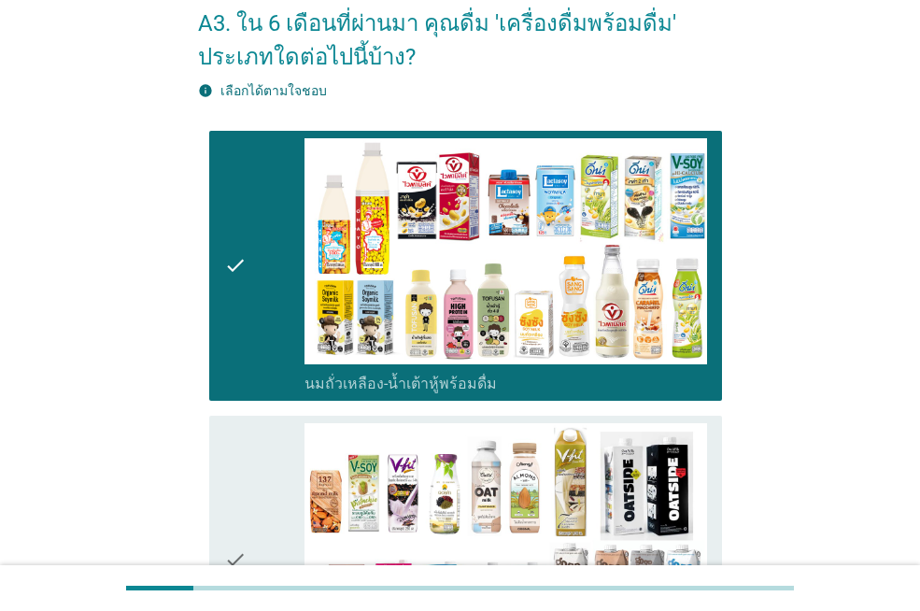
scroll to position [187, 0]
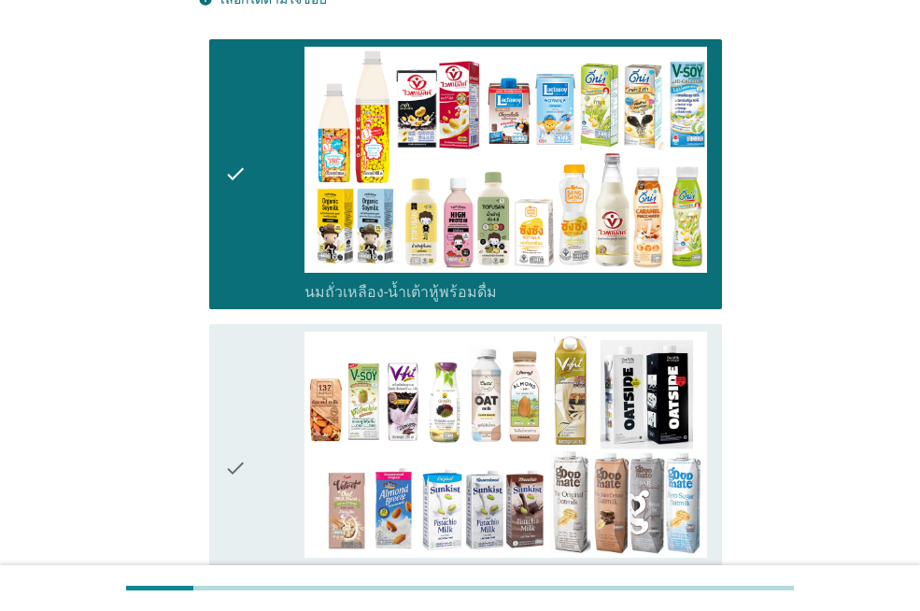
click at [239, 459] on icon "check" at bounding box center [235, 469] width 22 height 274
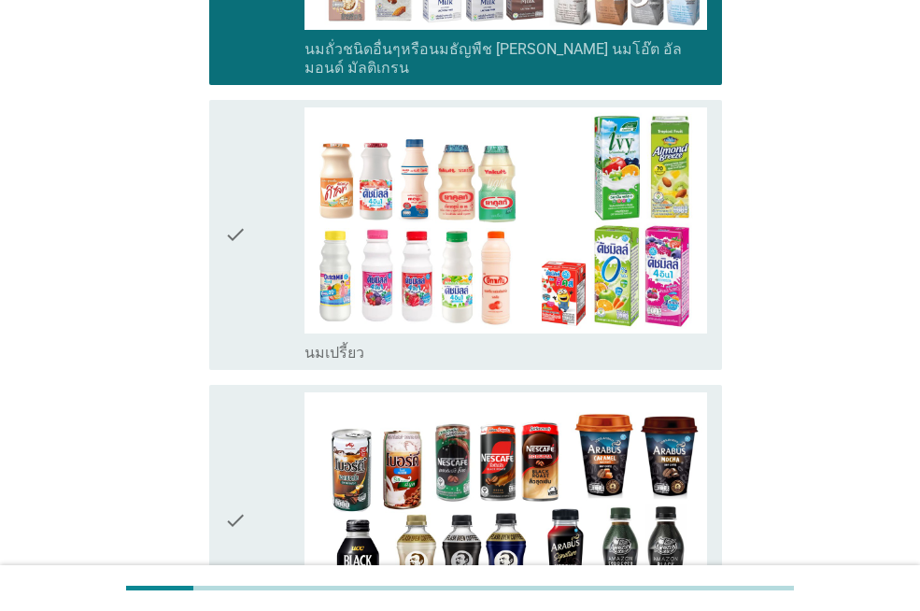
scroll to position [747, 0]
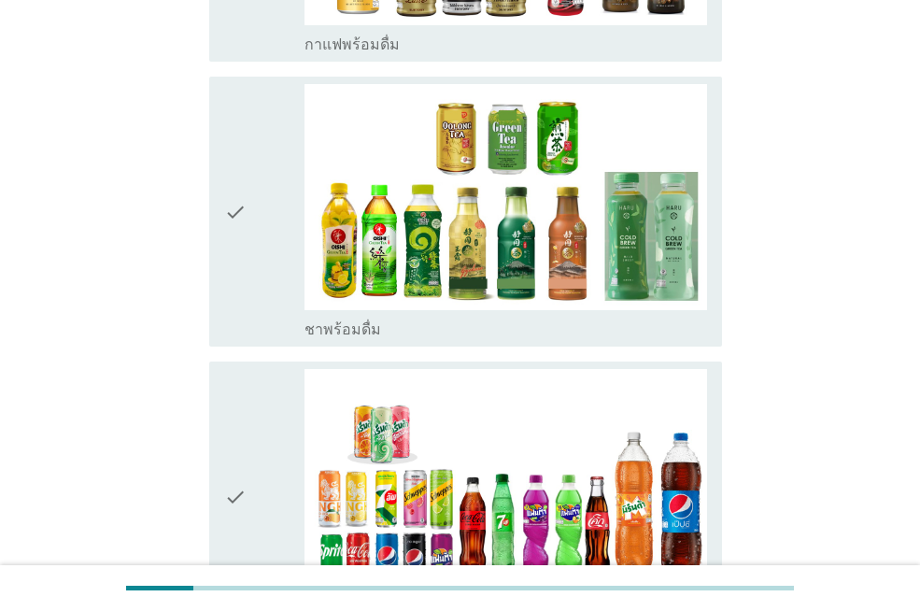
click at [233, 210] on icon "check" at bounding box center [235, 211] width 22 height 255
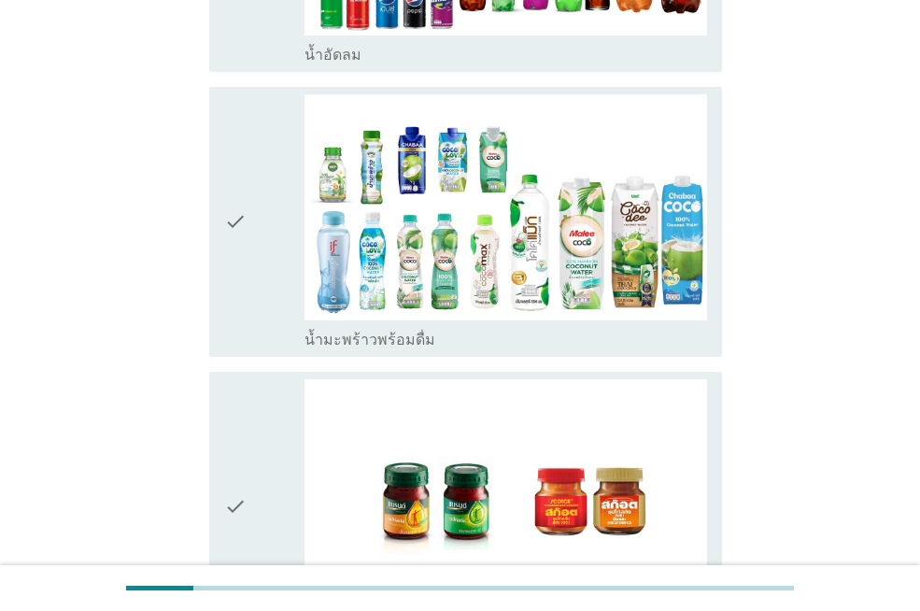
click at [237, 228] on icon "check" at bounding box center [235, 221] width 22 height 255
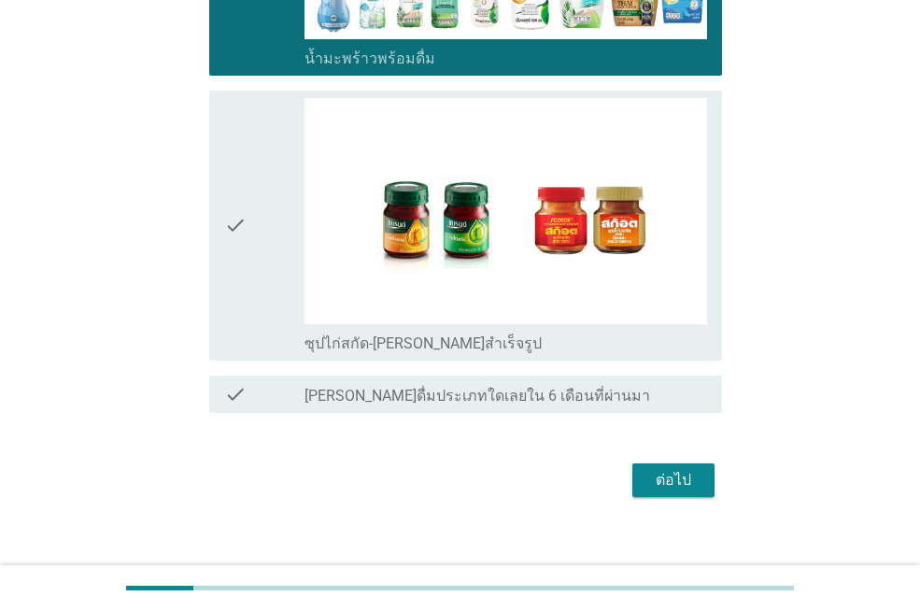
scroll to position [2150, 0]
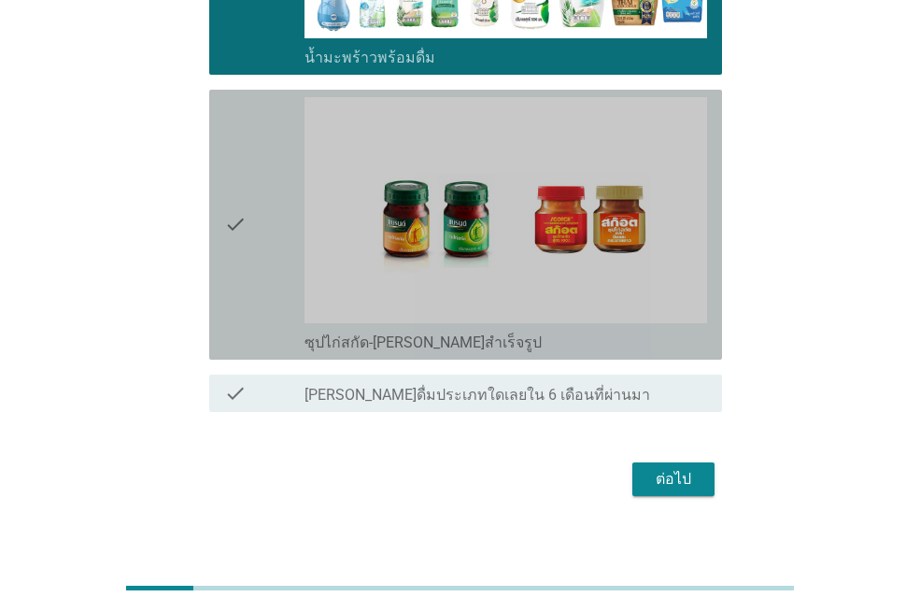
click at [242, 229] on icon "check" at bounding box center [235, 224] width 22 height 255
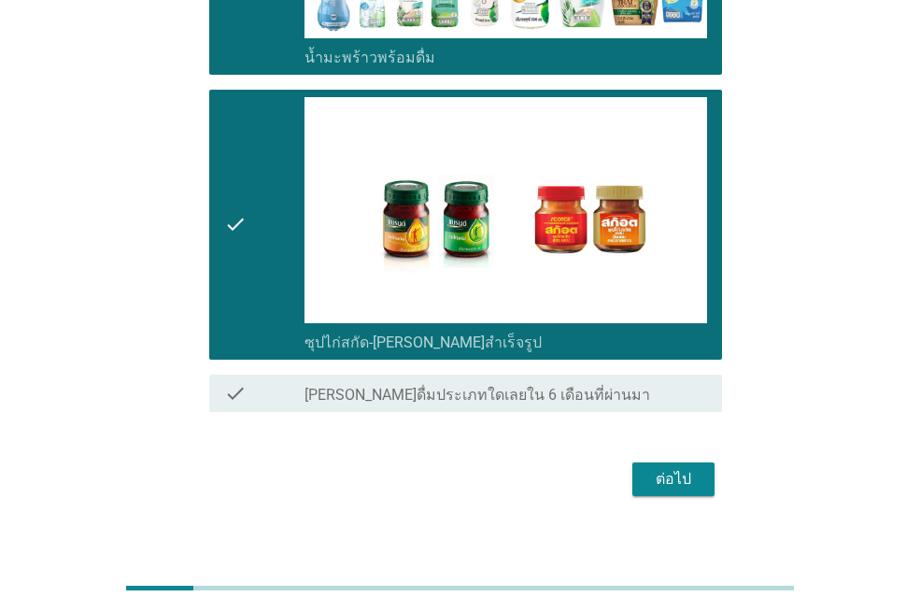
click at [675, 468] on div "ต่อไป" at bounding box center [673, 479] width 52 height 22
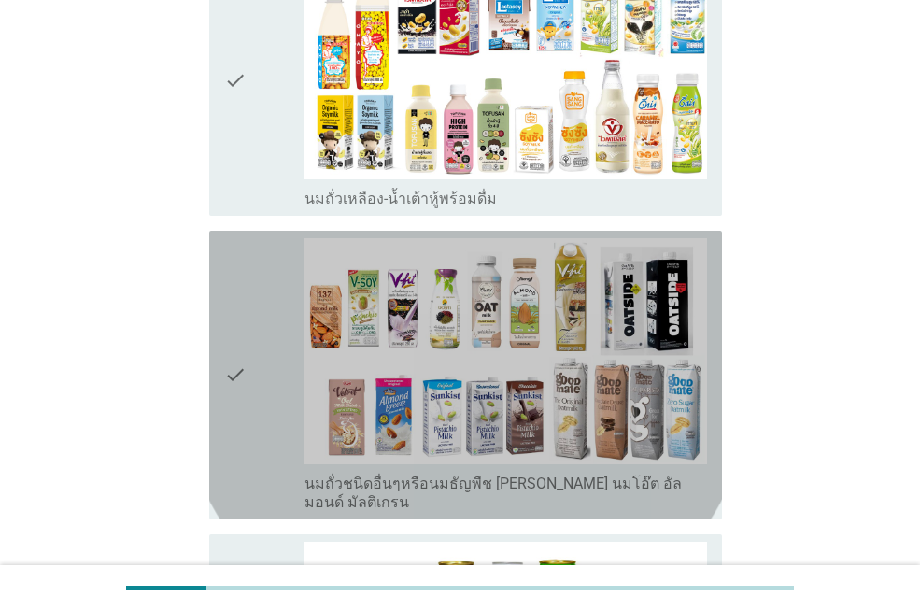
click at [256, 350] on div "check" at bounding box center [264, 375] width 80 height 274
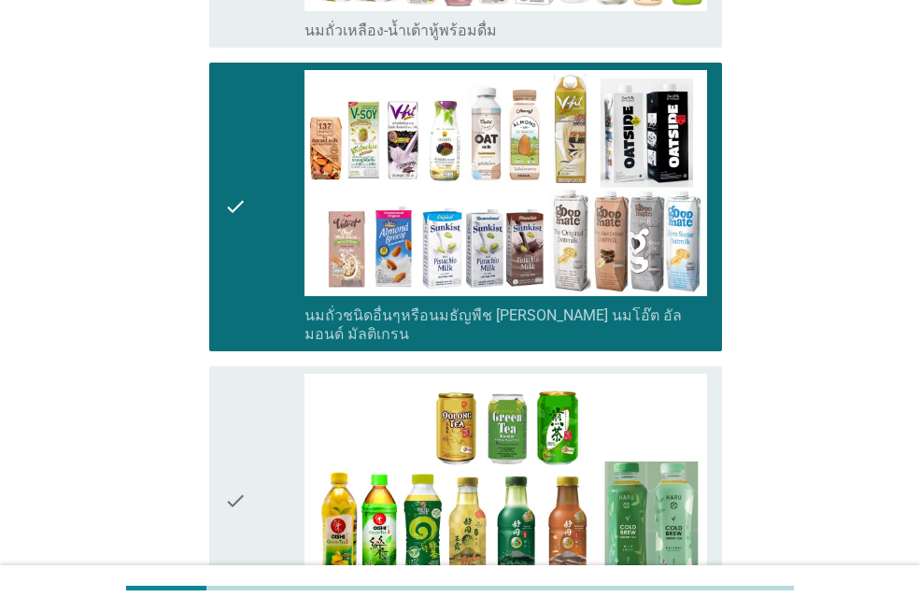
scroll to position [654, 0]
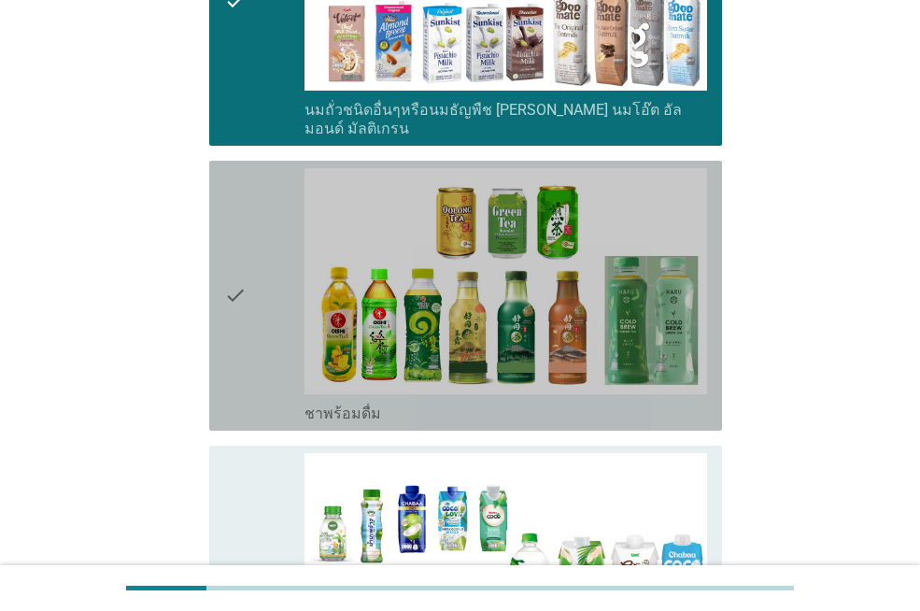
click at [238, 289] on icon "check" at bounding box center [235, 295] width 22 height 255
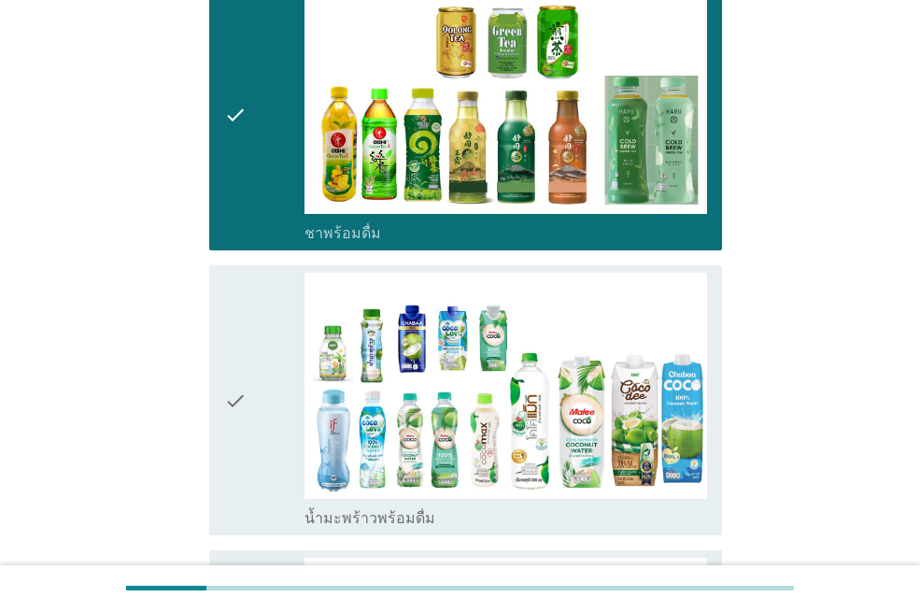
scroll to position [1027, 0]
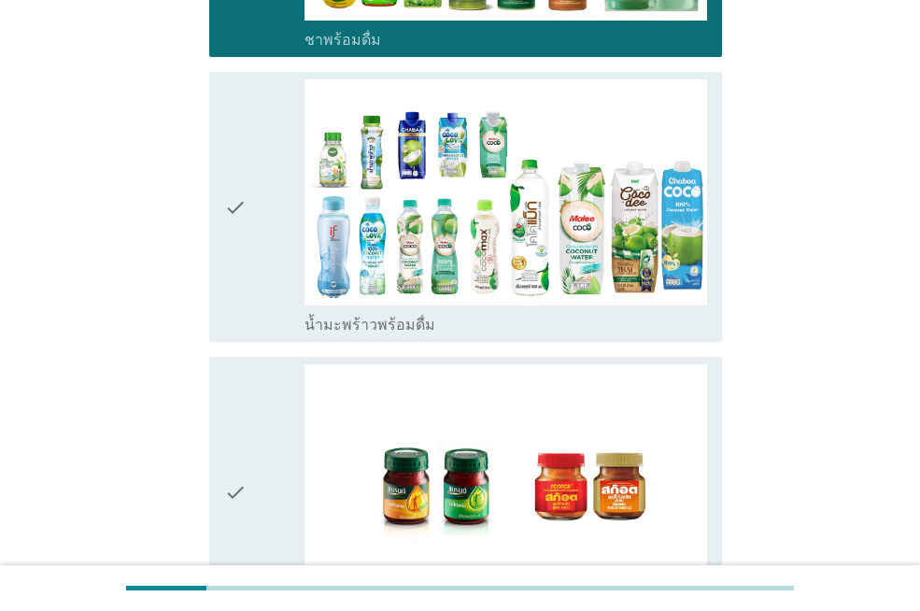
click at [222, 434] on div "check check_box ซุปไก่สกัด-[PERSON_NAME]สำเร็จรูป" at bounding box center [465, 492] width 513 height 270
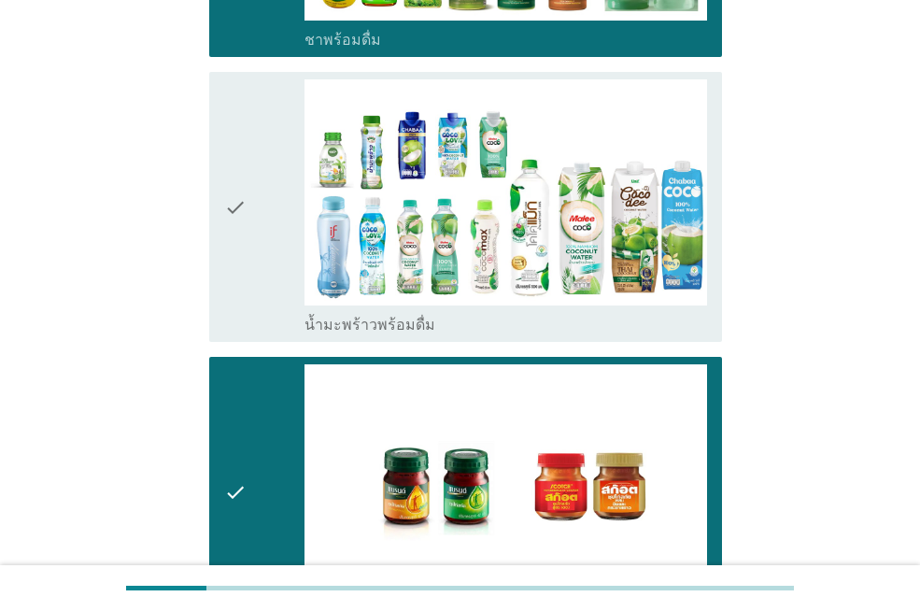
click at [226, 196] on icon "check" at bounding box center [235, 206] width 22 height 255
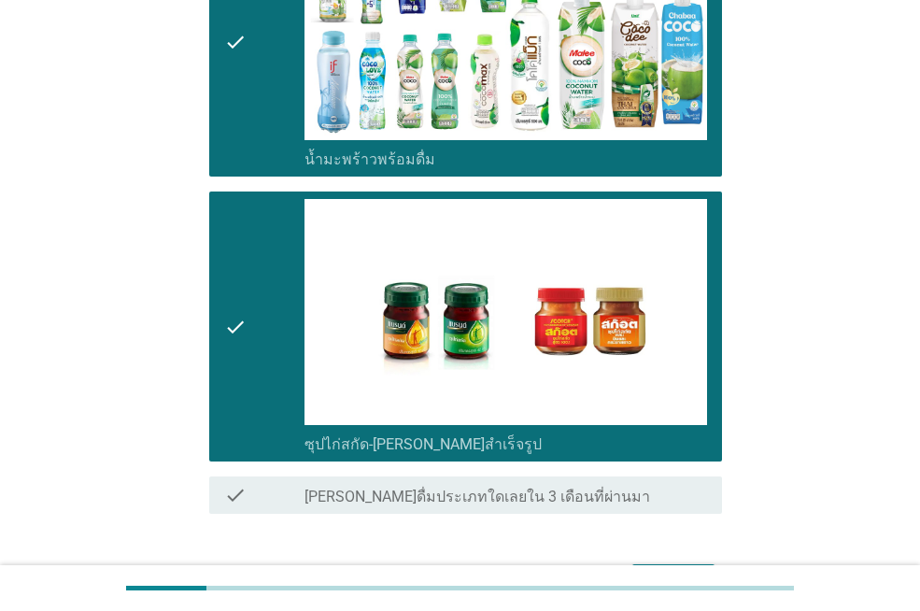
scroll to position [1295, 0]
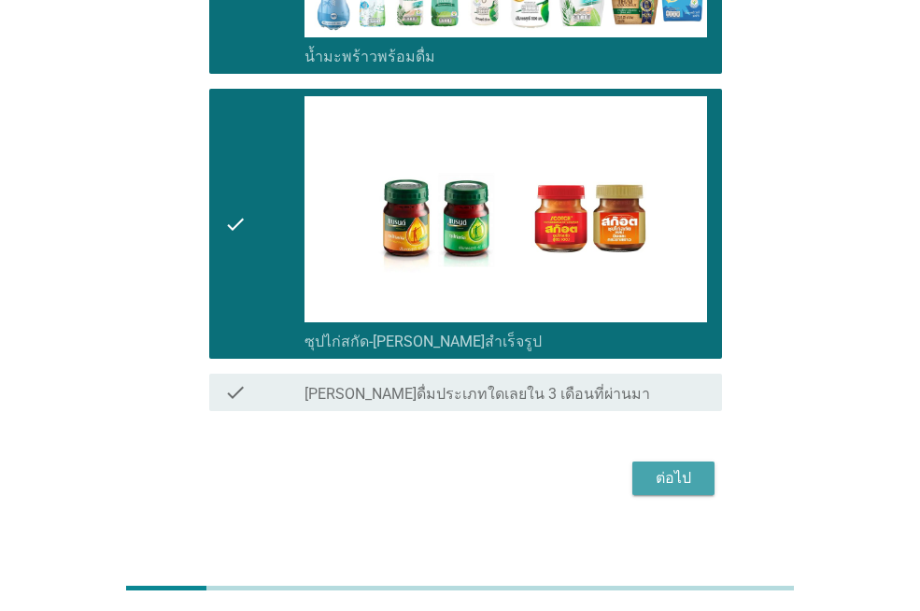
click at [643, 461] on button "ต่อไป" at bounding box center [673, 478] width 82 height 34
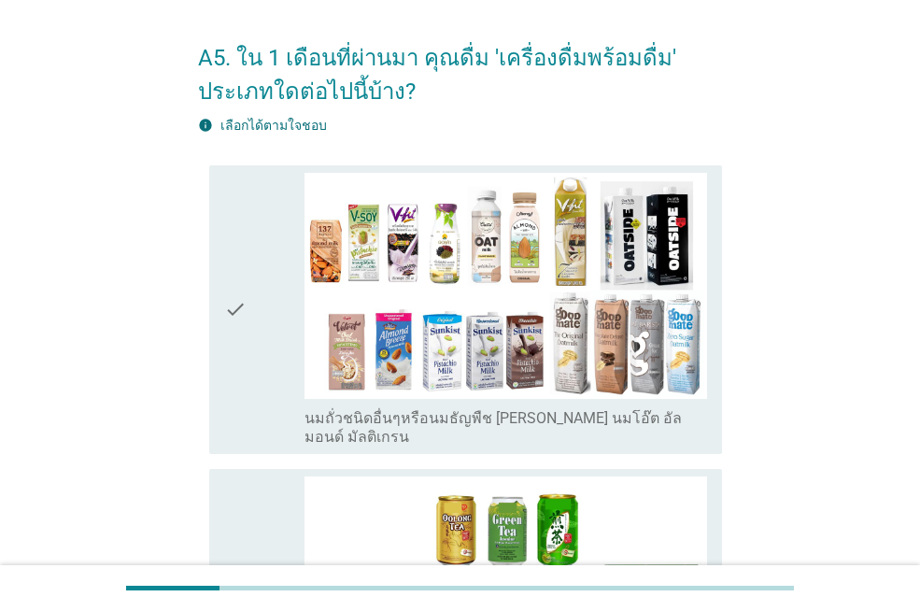
scroll to position [93, 0]
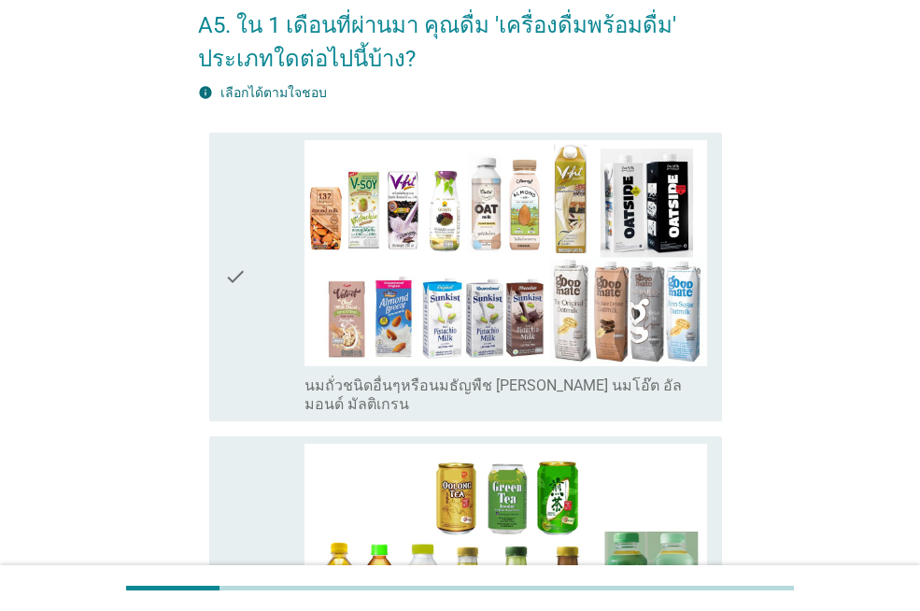
click at [229, 275] on icon "check" at bounding box center [235, 277] width 22 height 274
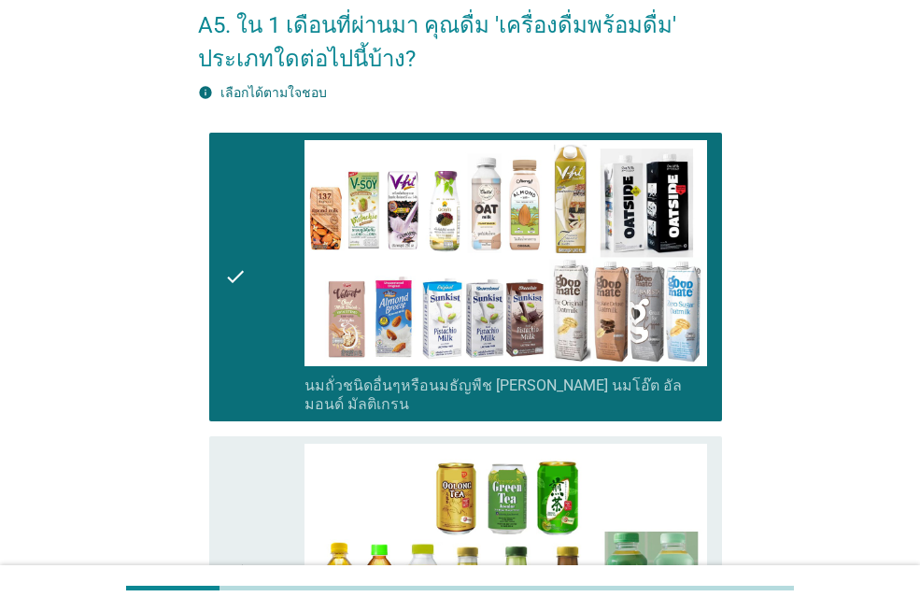
scroll to position [560, 0]
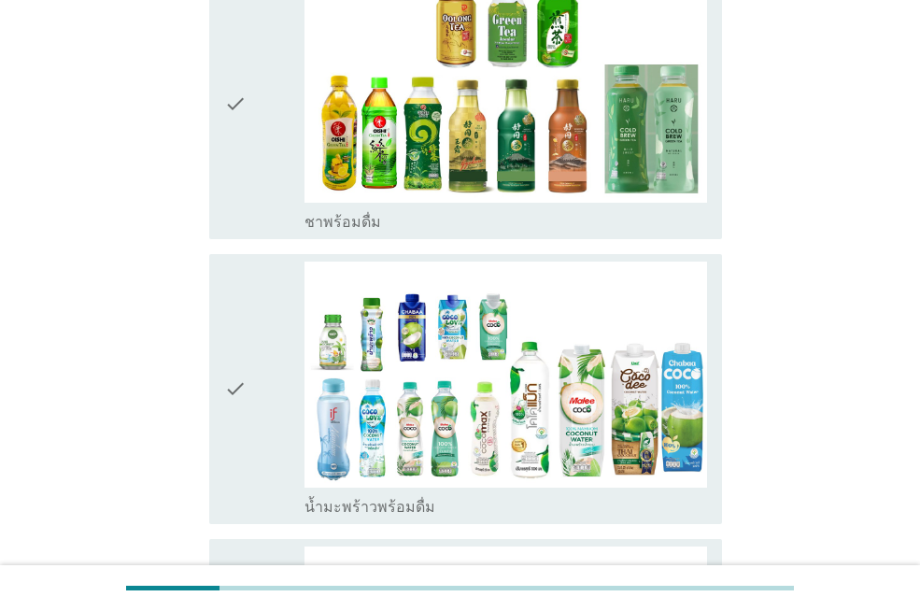
click at [228, 369] on icon "check" at bounding box center [235, 388] width 22 height 255
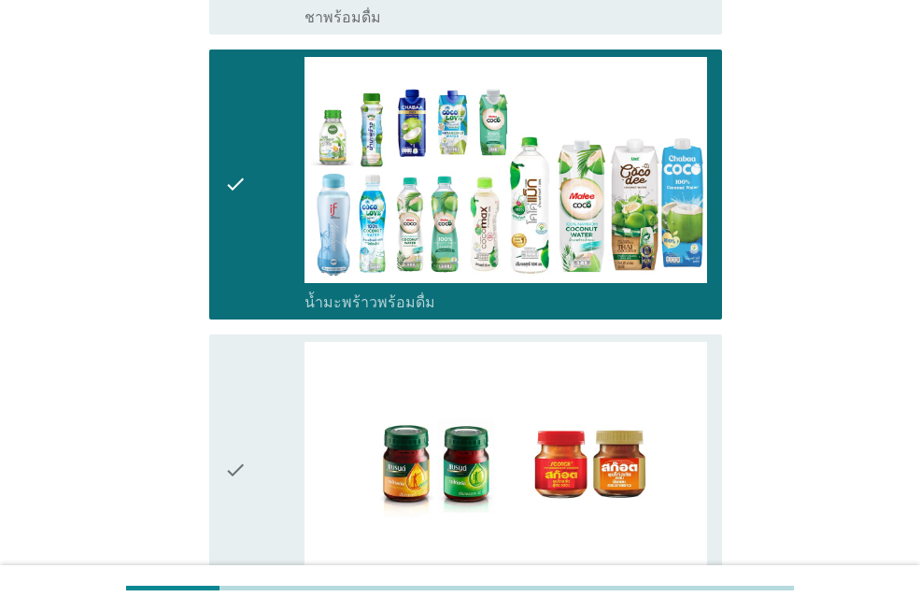
scroll to position [1010, 0]
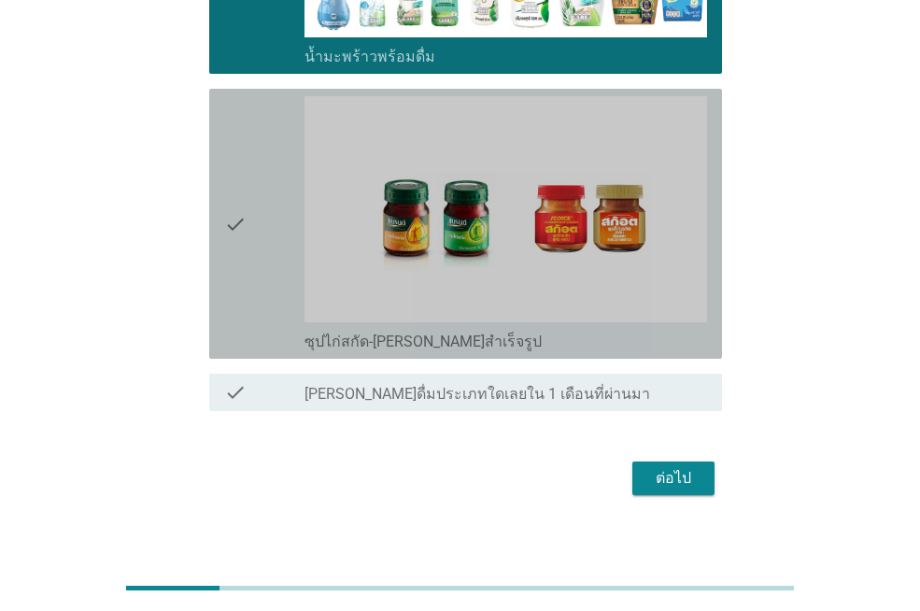
click at [242, 233] on icon "check" at bounding box center [235, 223] width 22 height 255
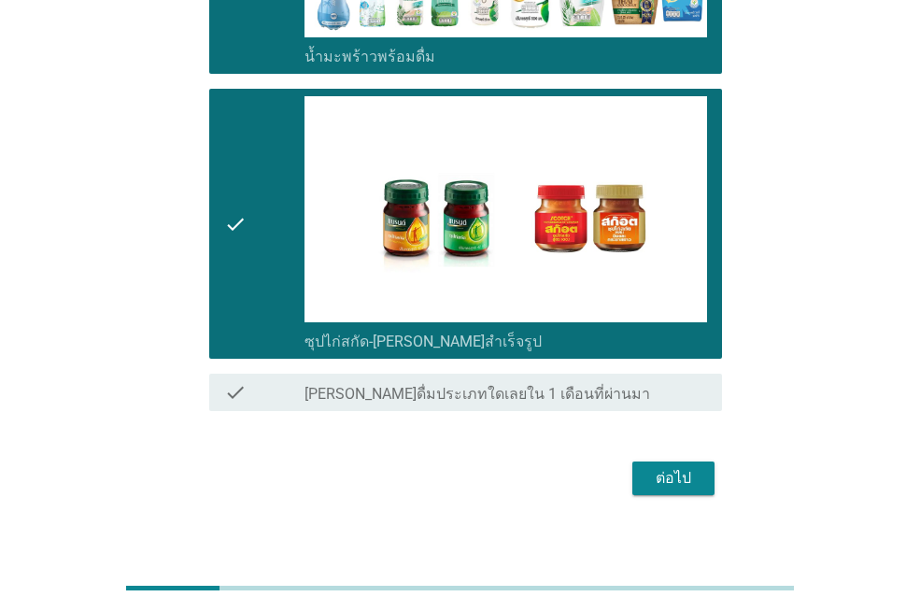
click at [680, 467] on div "ต่อไป" at bounding box center [673, 478] width 52 height 22
